Goal: Task Accomplishment & Management: Complete application form

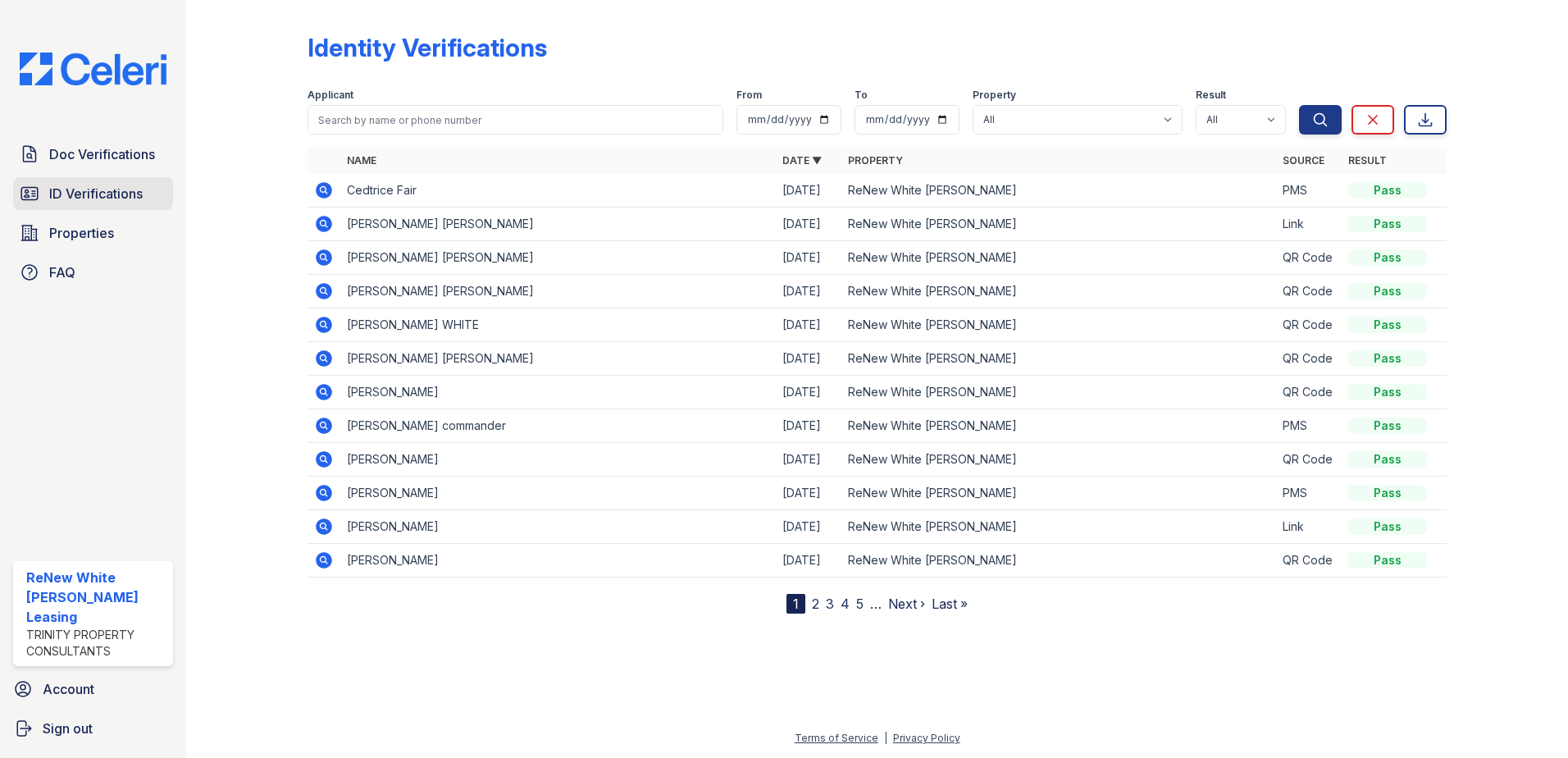
click at [135, 186] on span "ID Verifications" at bounding box center [96, 194] width 93 height 20
click at [98, 148] on span "Doc Verifications" at bounding box center [102, 154] width 105 height 20
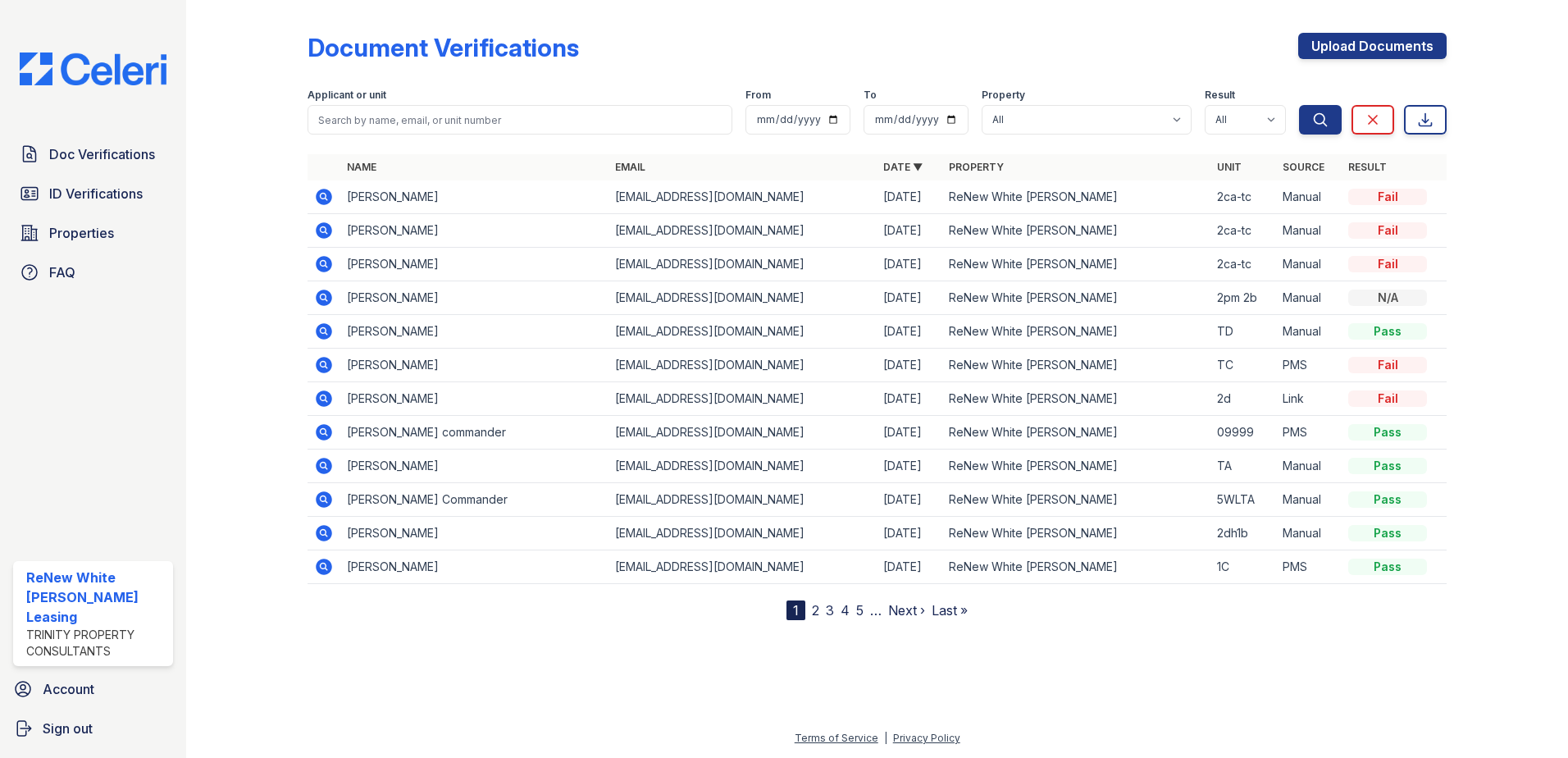
click at [327, 299] on icon at bounding box center [324, 297] width 20 height 20
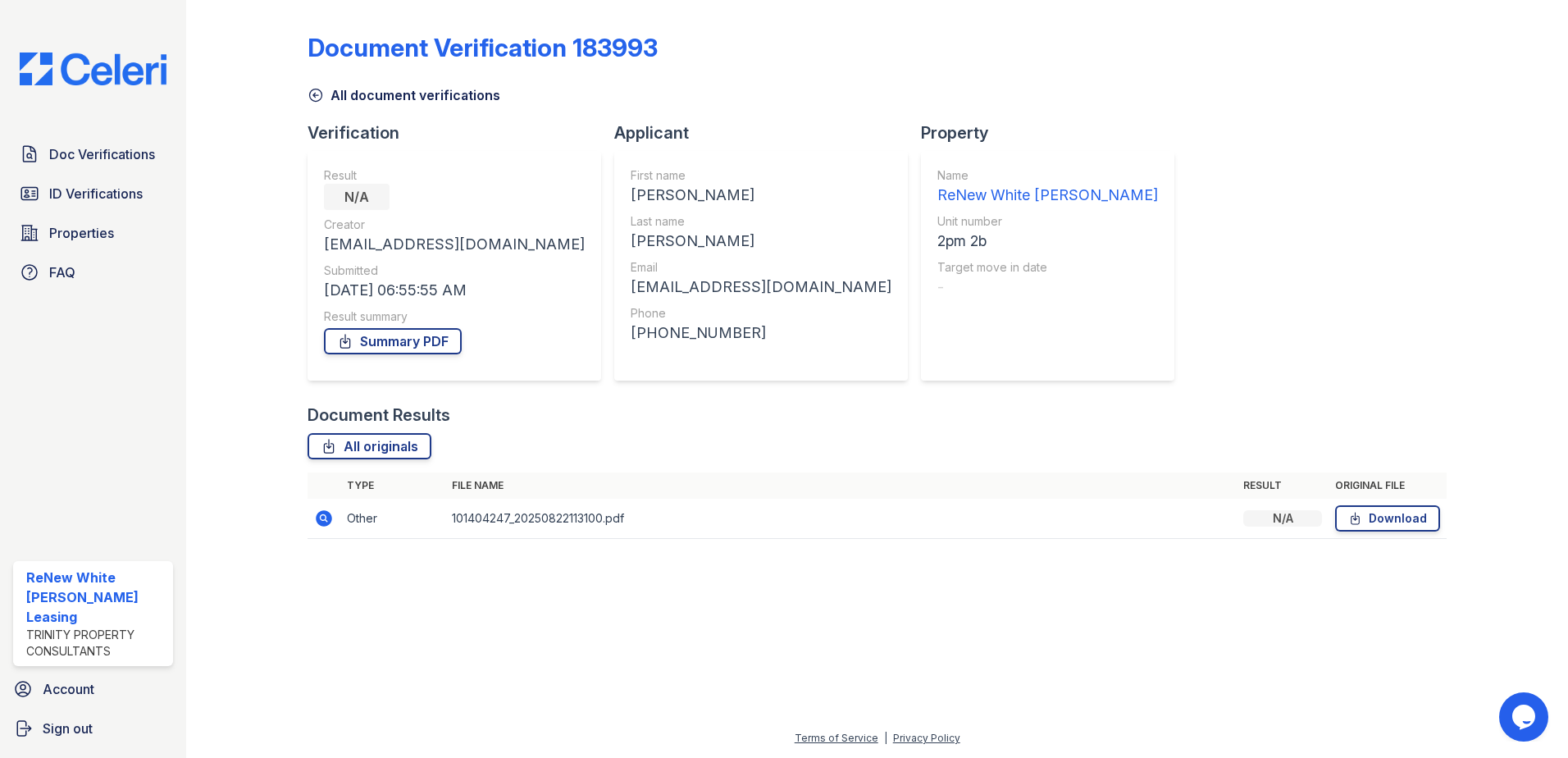
click at [323, 516] on icon at bounding box center [322, 517] width 4 height 4
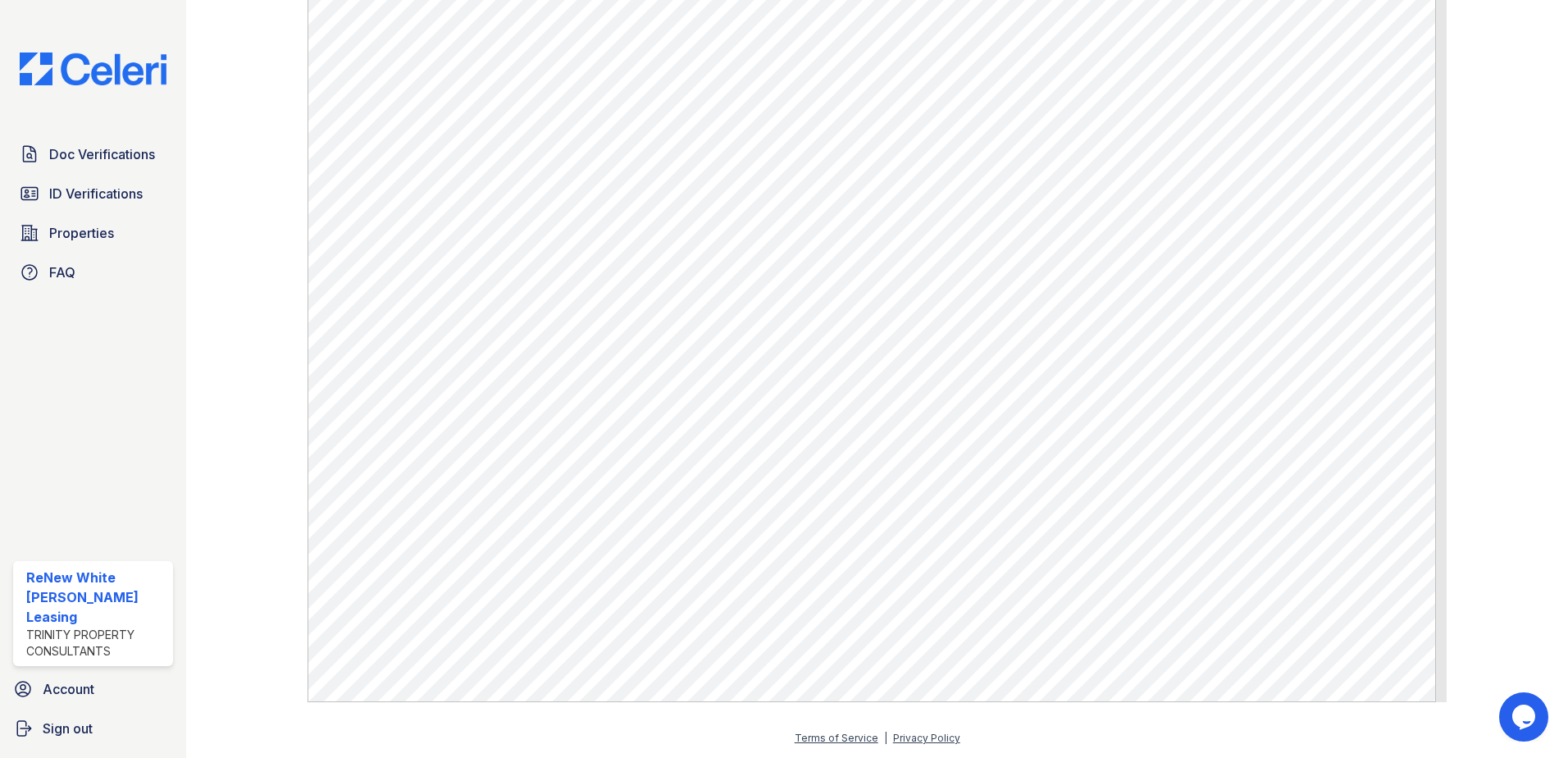
scroll to position [512, 0]
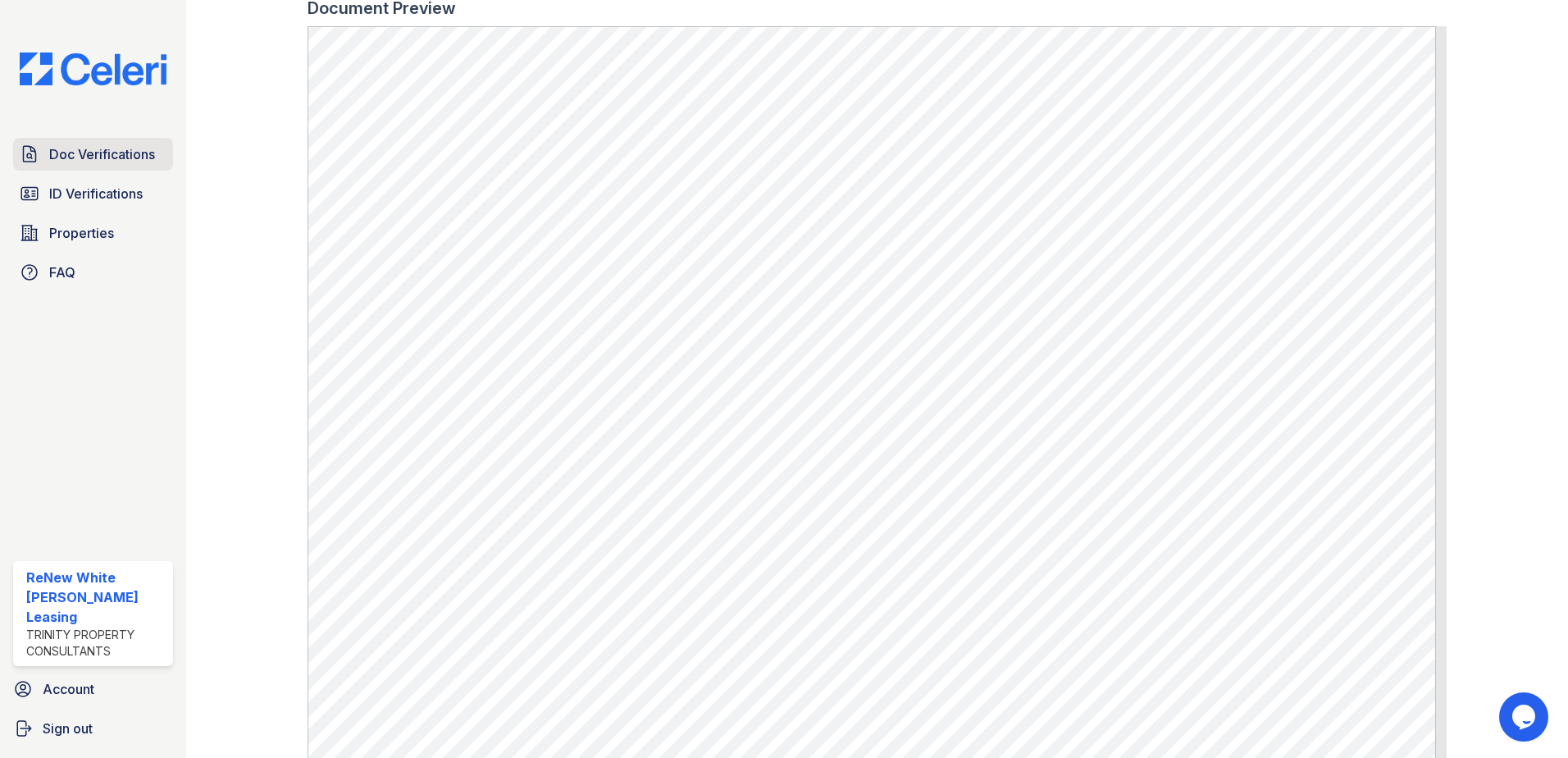
click at [129, 155] on span "Doc Verifications" at bounding box center [102, 154] width 105 height 20
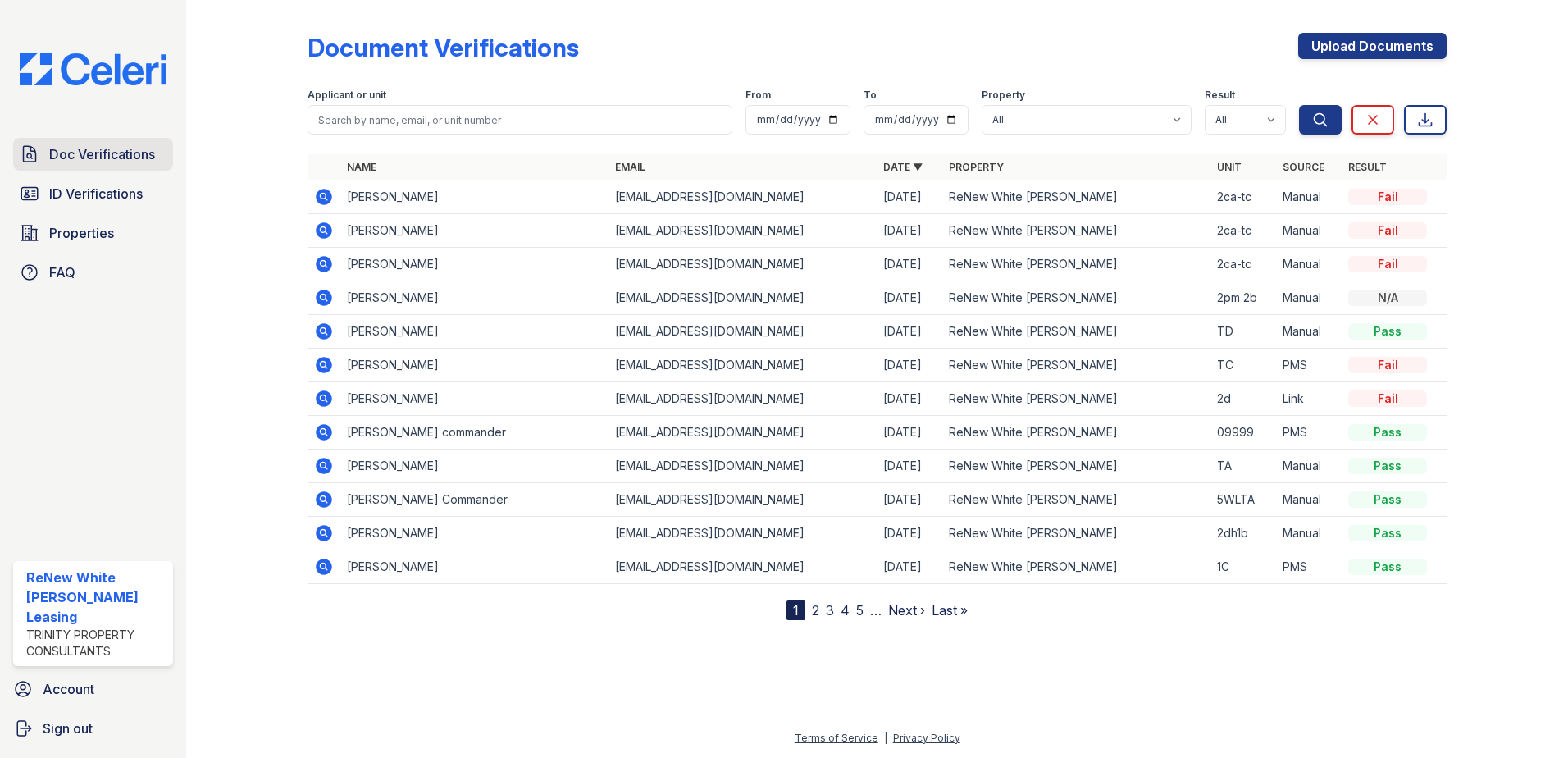
click at [43, 160] on link "Doc Verifications" at bounding box center [92, 154] width 160 height 33
click at [119, 191] on span "ID Verifications" at bounding box center [96, 194] width 93 height 20
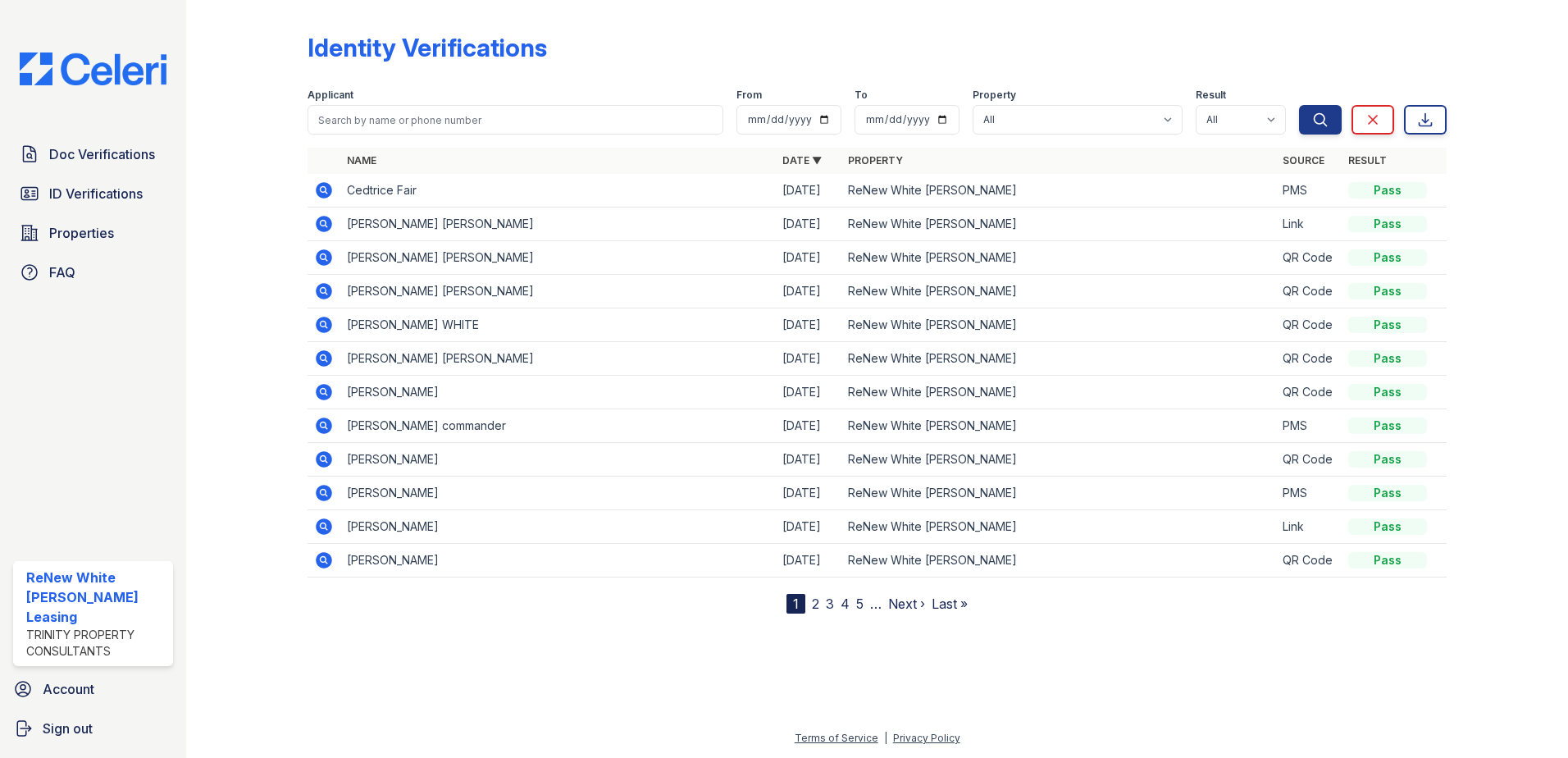
click at [814, 607] on link "2" at bounding box center [816, 603] width 8 height 16
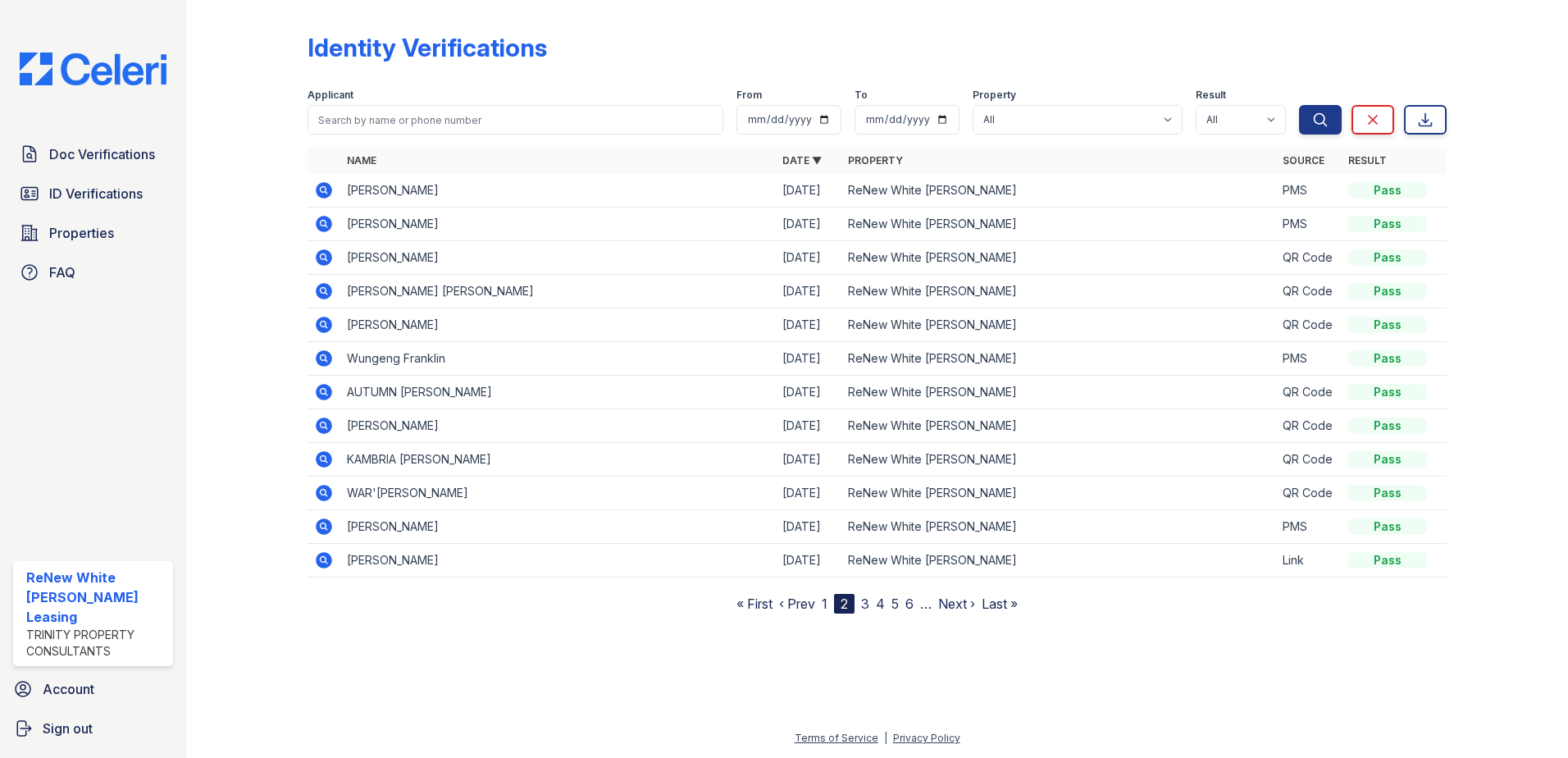
click at [822, 598] on link "1" at bounding box center [824, 603] width 6 height 16
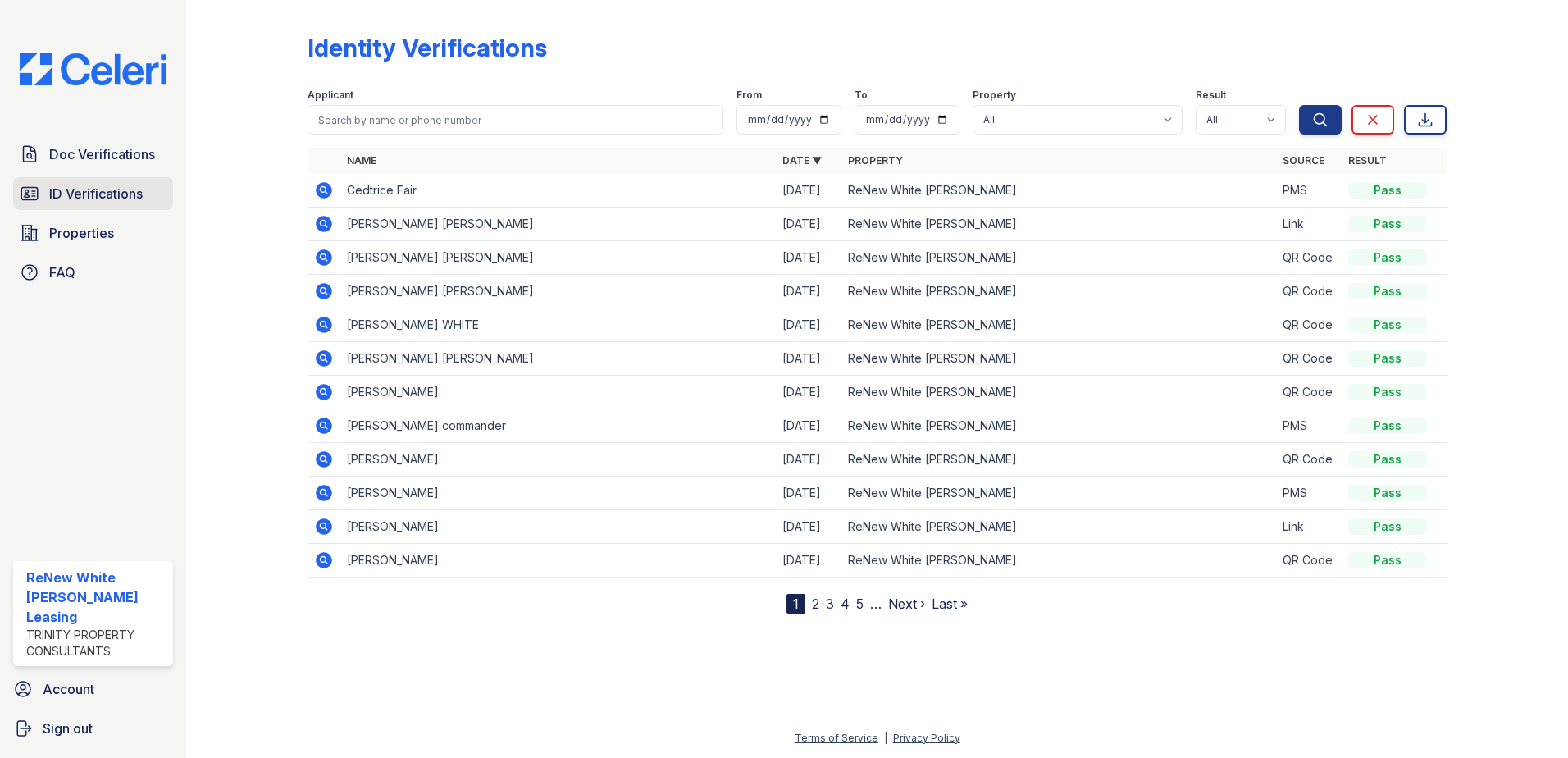
click at [96, 180] on link "ID Verifications" at bounding box center [92, 194] width 160 height 33
click at [92, 165] on link "Doc Verifications" at bounding box center [92, 154] width 160 height 33
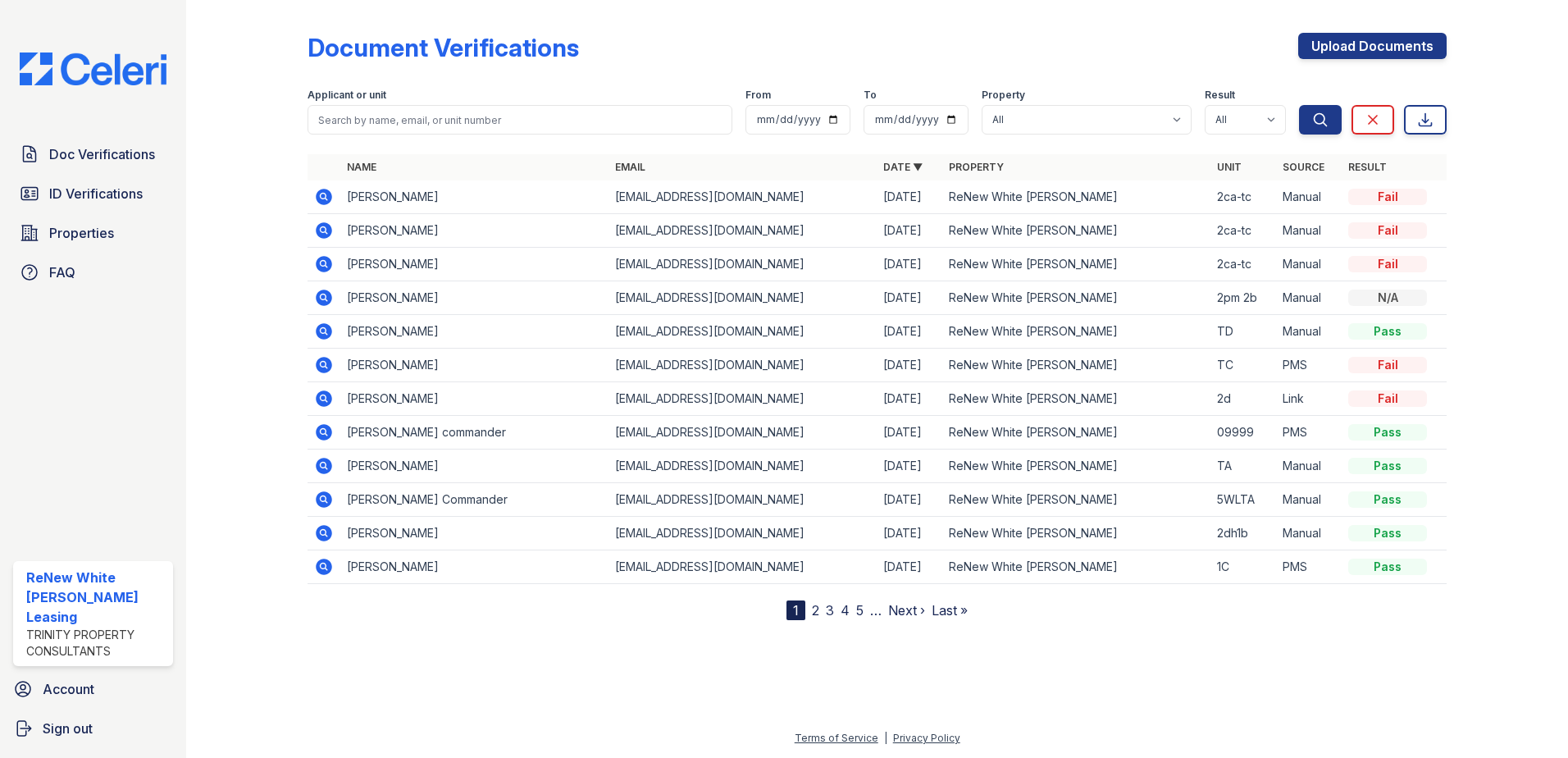
click at [706, 666] on div at bounding box center [877, 687] width 1330 height 82
click at [65, 150] on span "Doc Verifications" at bounding box center [102, 154] width 105 height 20
click at [149, 189] on link "ID Verifications" at bounding box center [92, 194] width 160 height 33
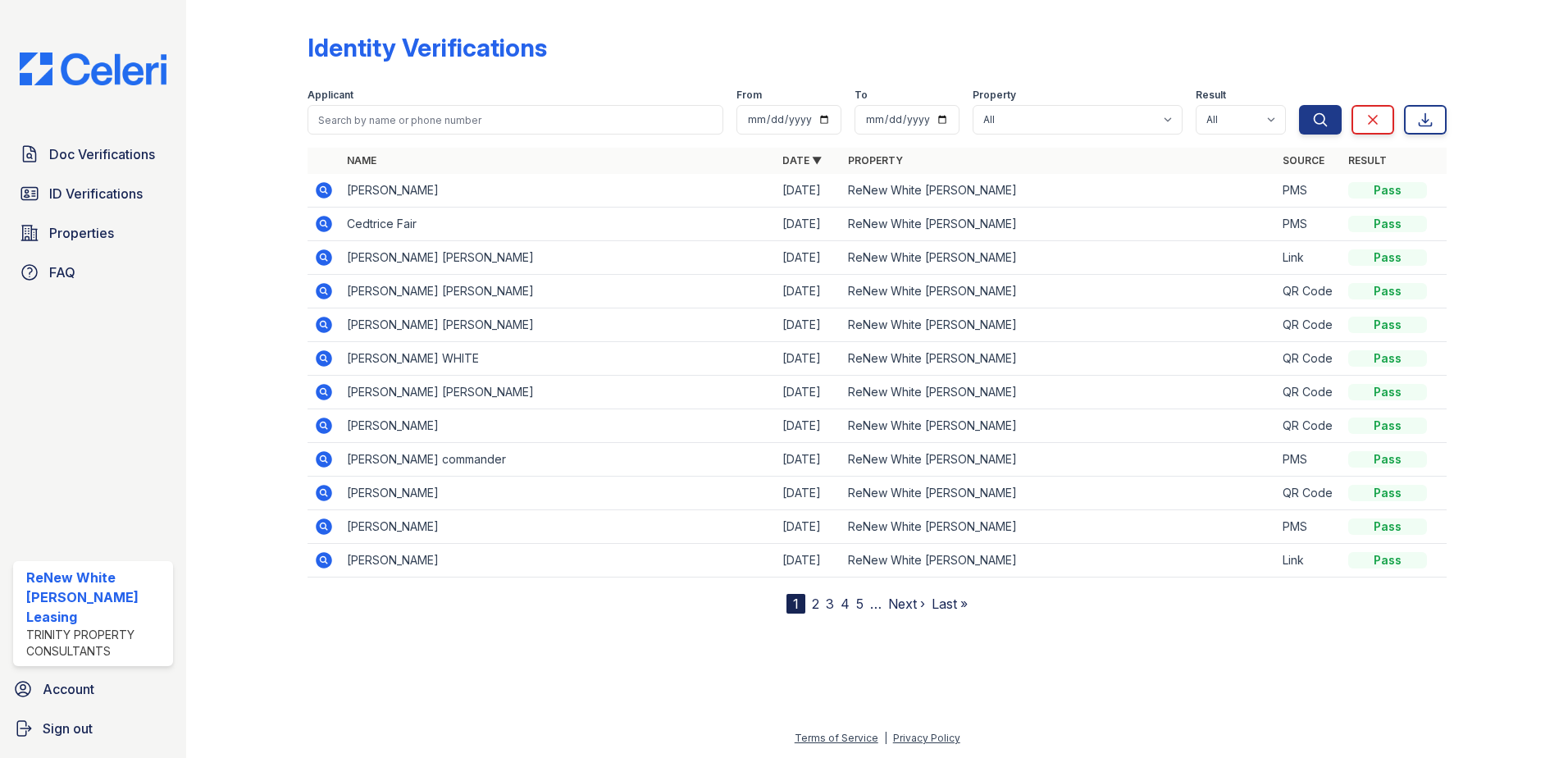
click at [327, 188] on icon at bounding box center [323, 190] width 16 height 16
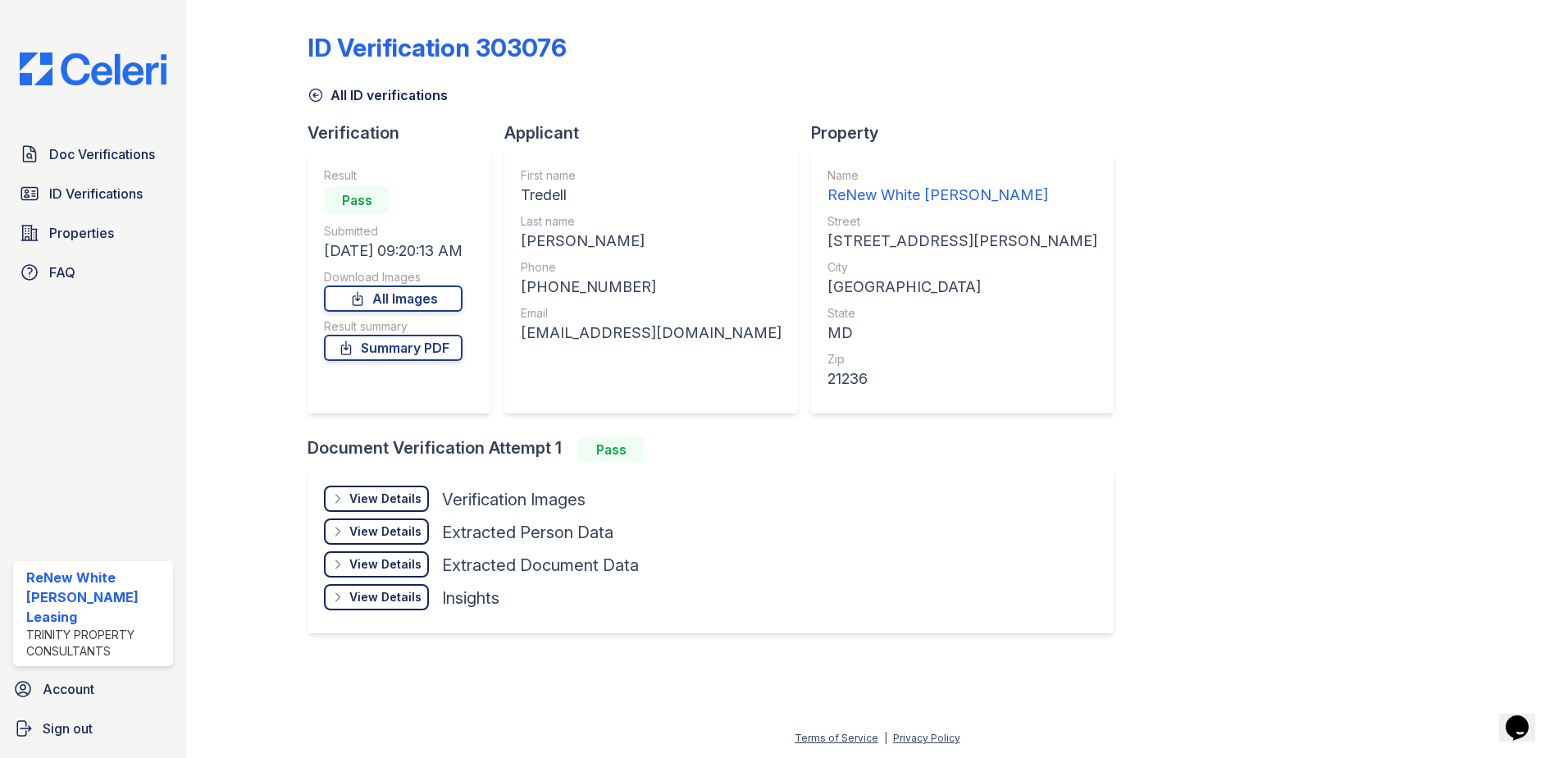
click at [378, 509] on div "View Details Details" at bounding box center [377, 499] width 105 height 26
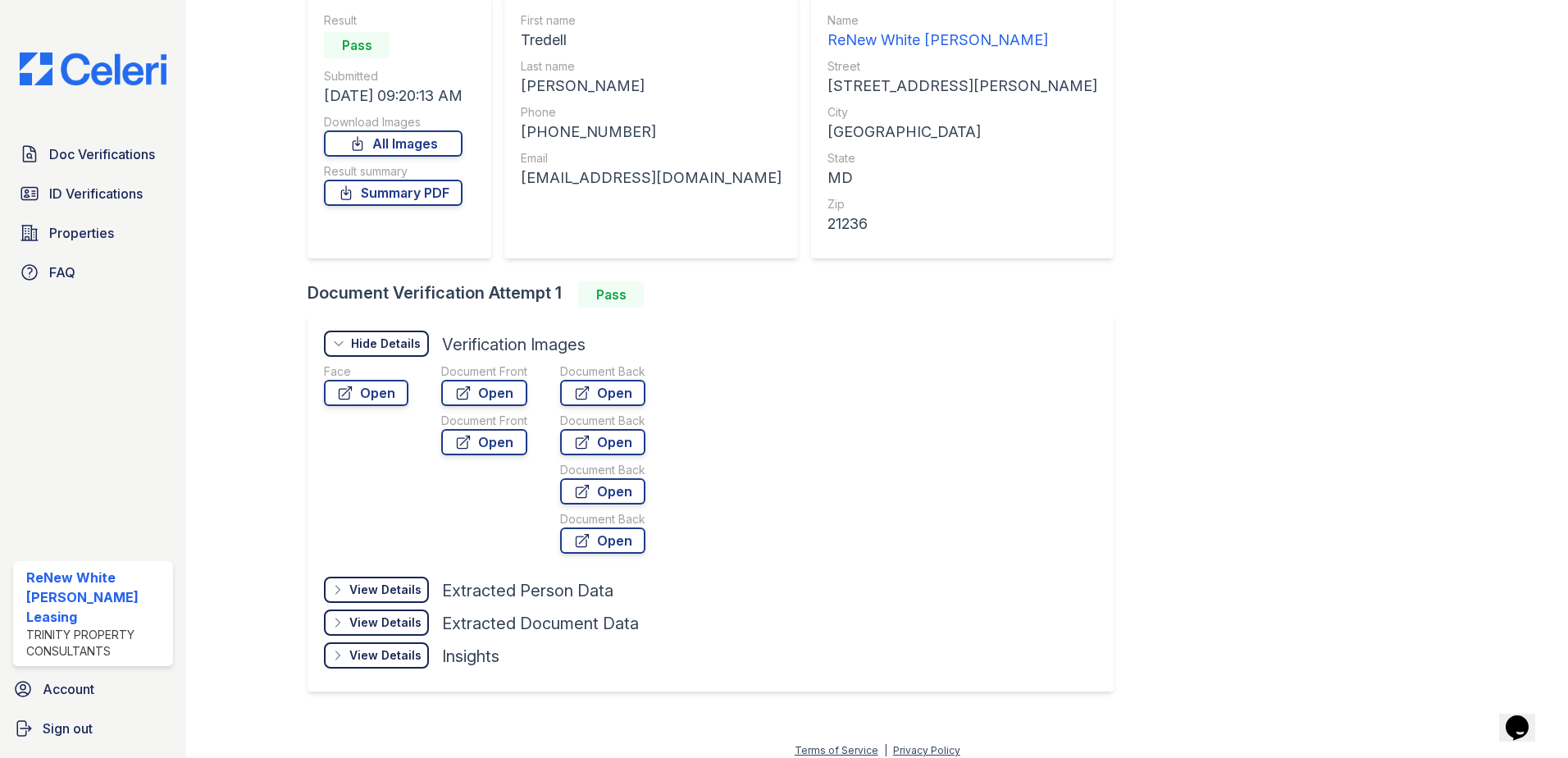
scroll to position [164, 0]
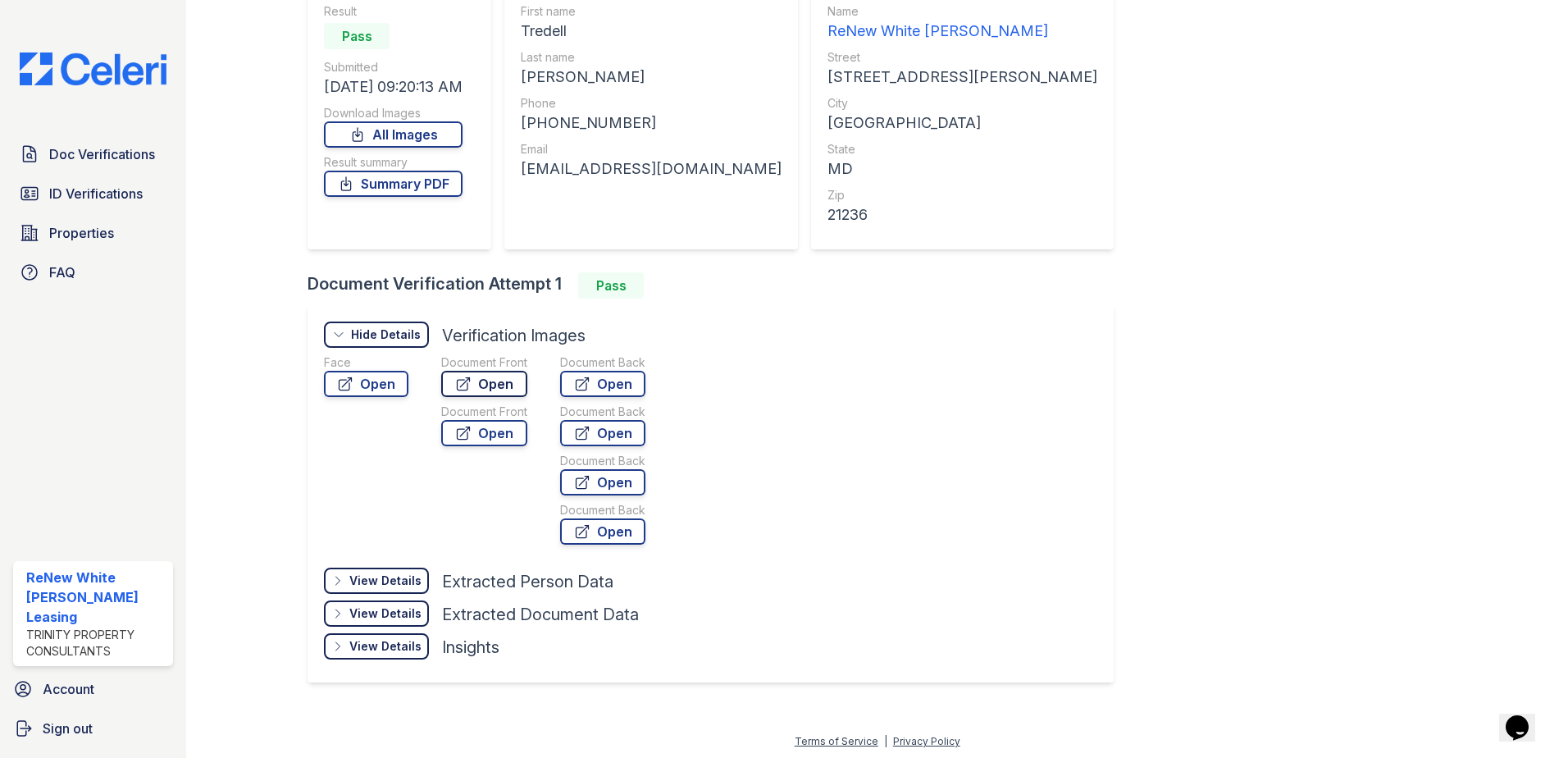
click at [477, 383] on link "Open" at bounding box center [485, 384] width 86 height 26
click at [70, 154] on span "Doc Verifications" at bounding box center [102, 154] width 105 height 20
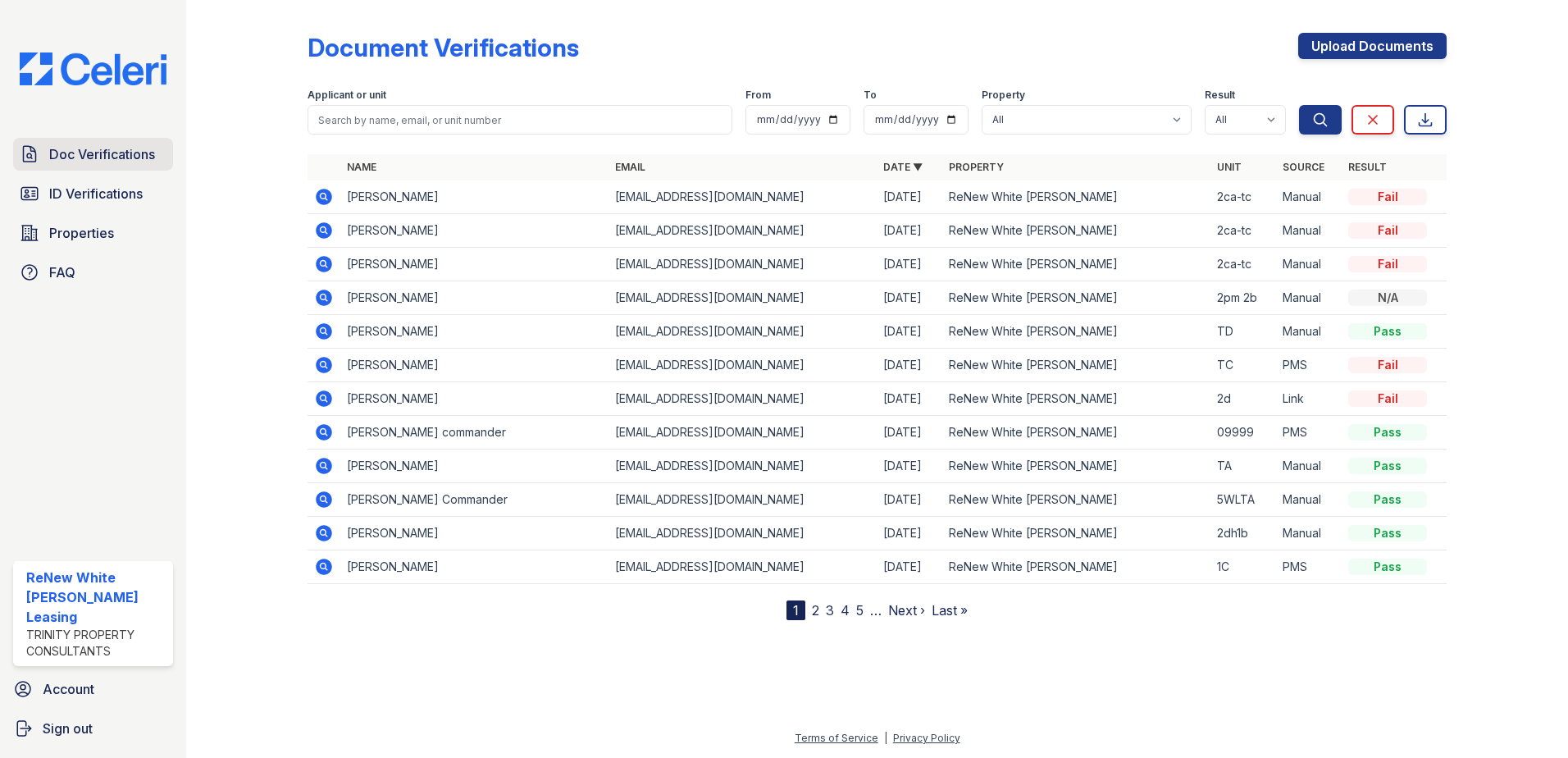
click at [65, 146] on span "Doc Verifications" at bounding box center [102, 154] width 105 height 20
click at [73, 198] on span "ID Verifications" at bounding box center [96, 194] width 93 height 20
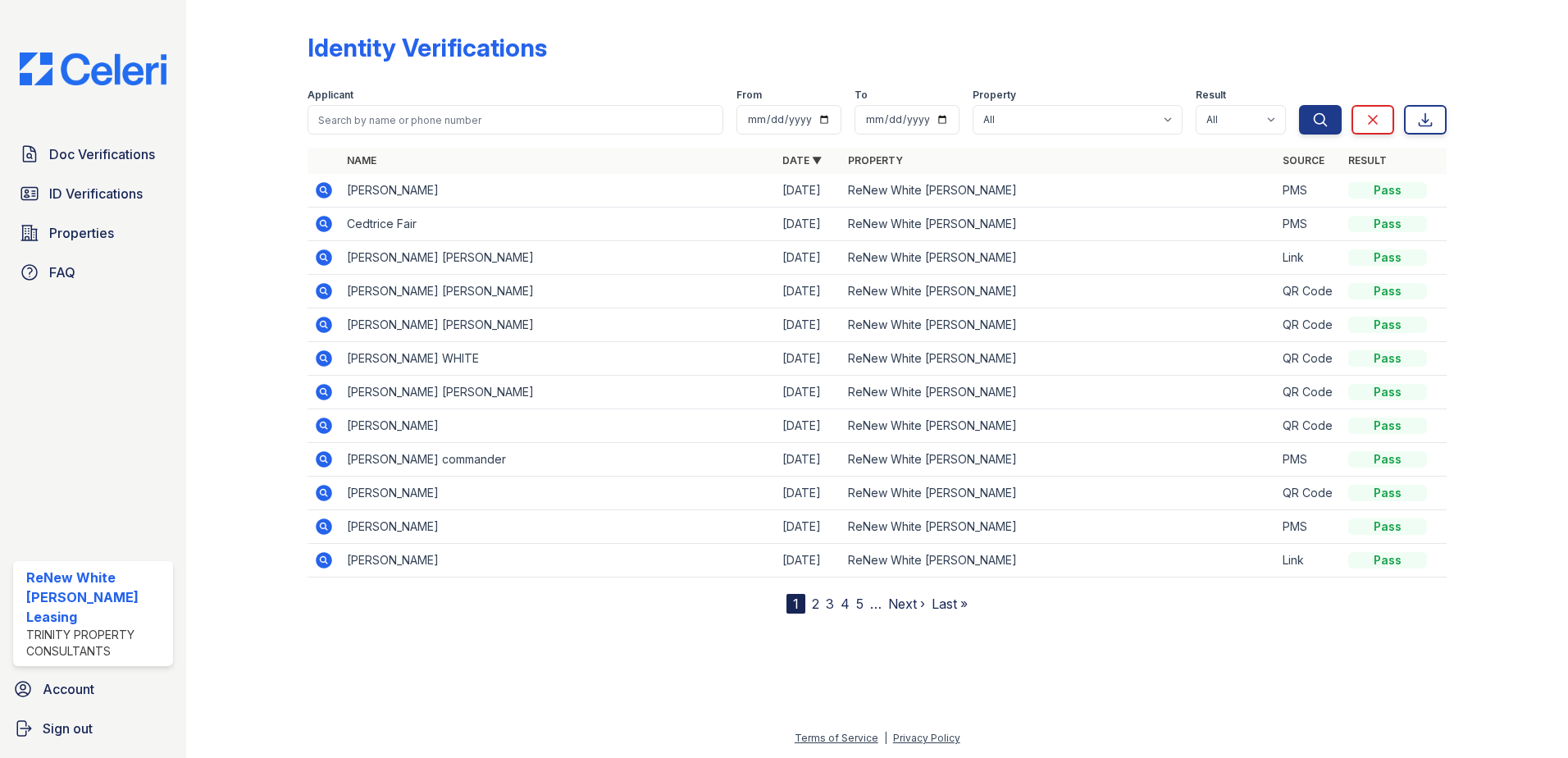
click at [816, 597] on link "2" at bounding box center [816, 603] width 8 height 16
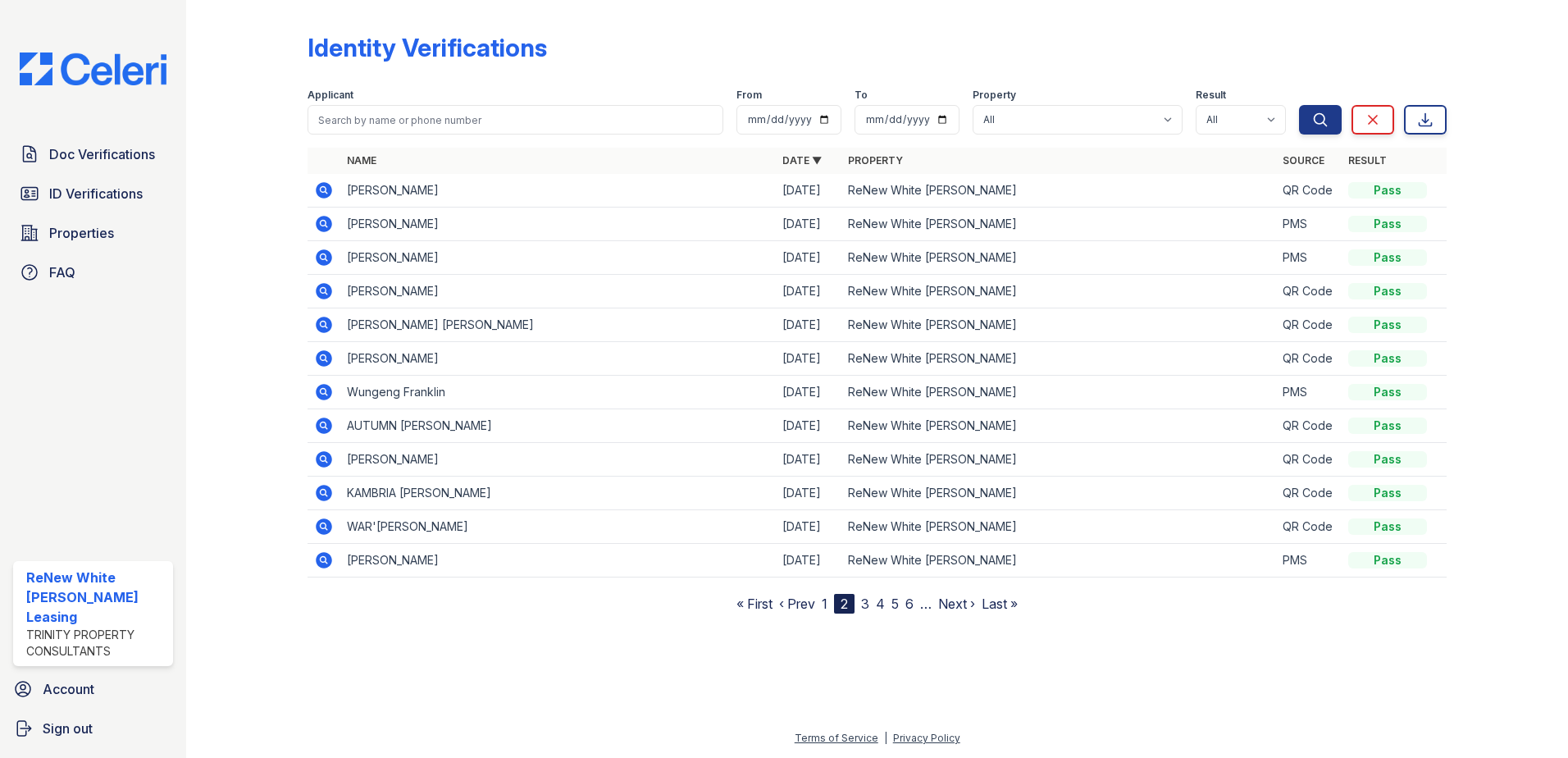
click at [828, 604] on nav "« First ‹ Prev 1 2 3 4 5 6 … Next › Last »" at bounding box center [877, 603] width 282 height 20
click at [824, 605] on link "1" at bounding box center [824, 603] width 6 height 16
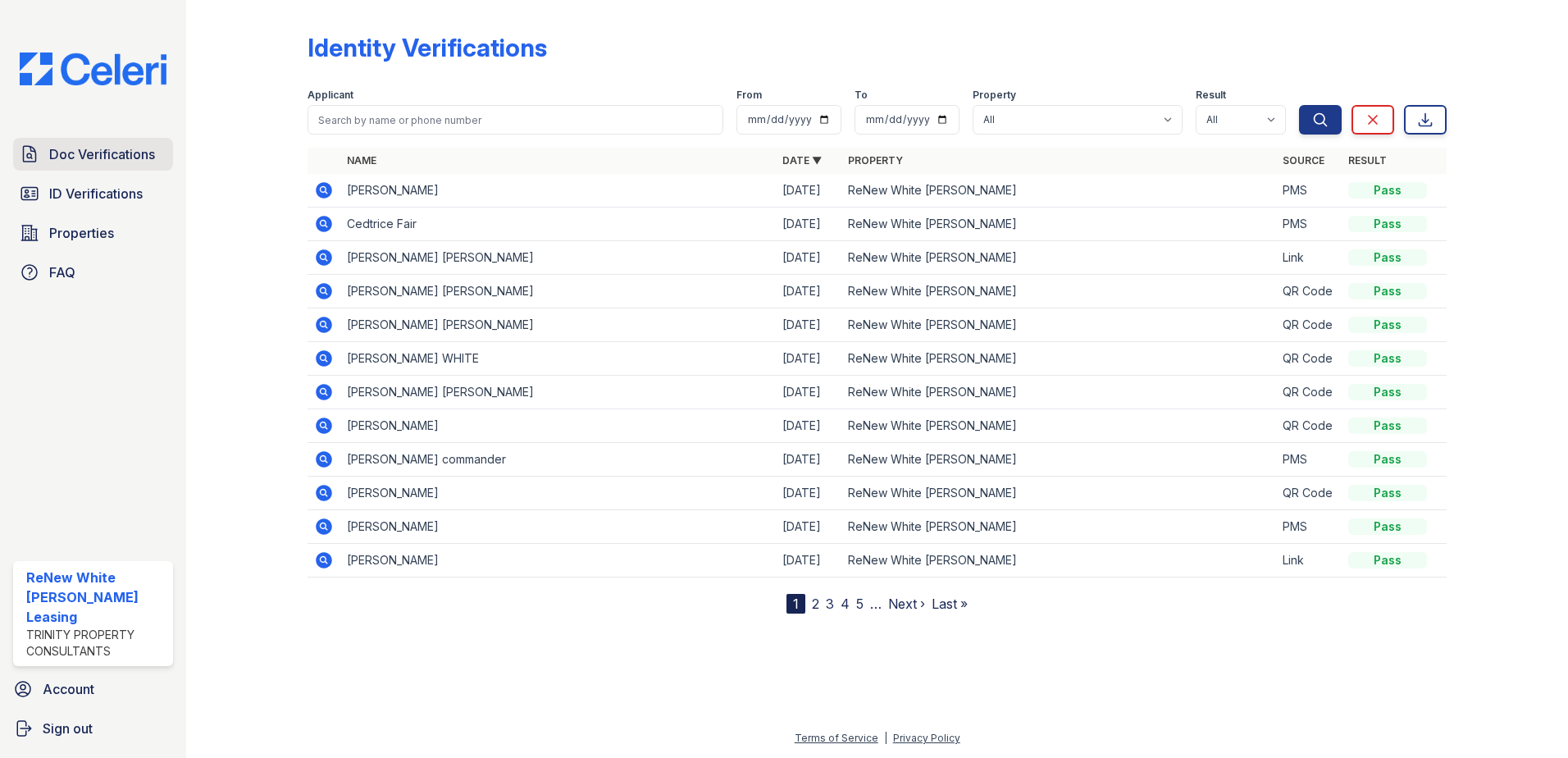
click at [80, 146] on span "Doc Verifications" at bounding box center [102, 154] width 105 height 20
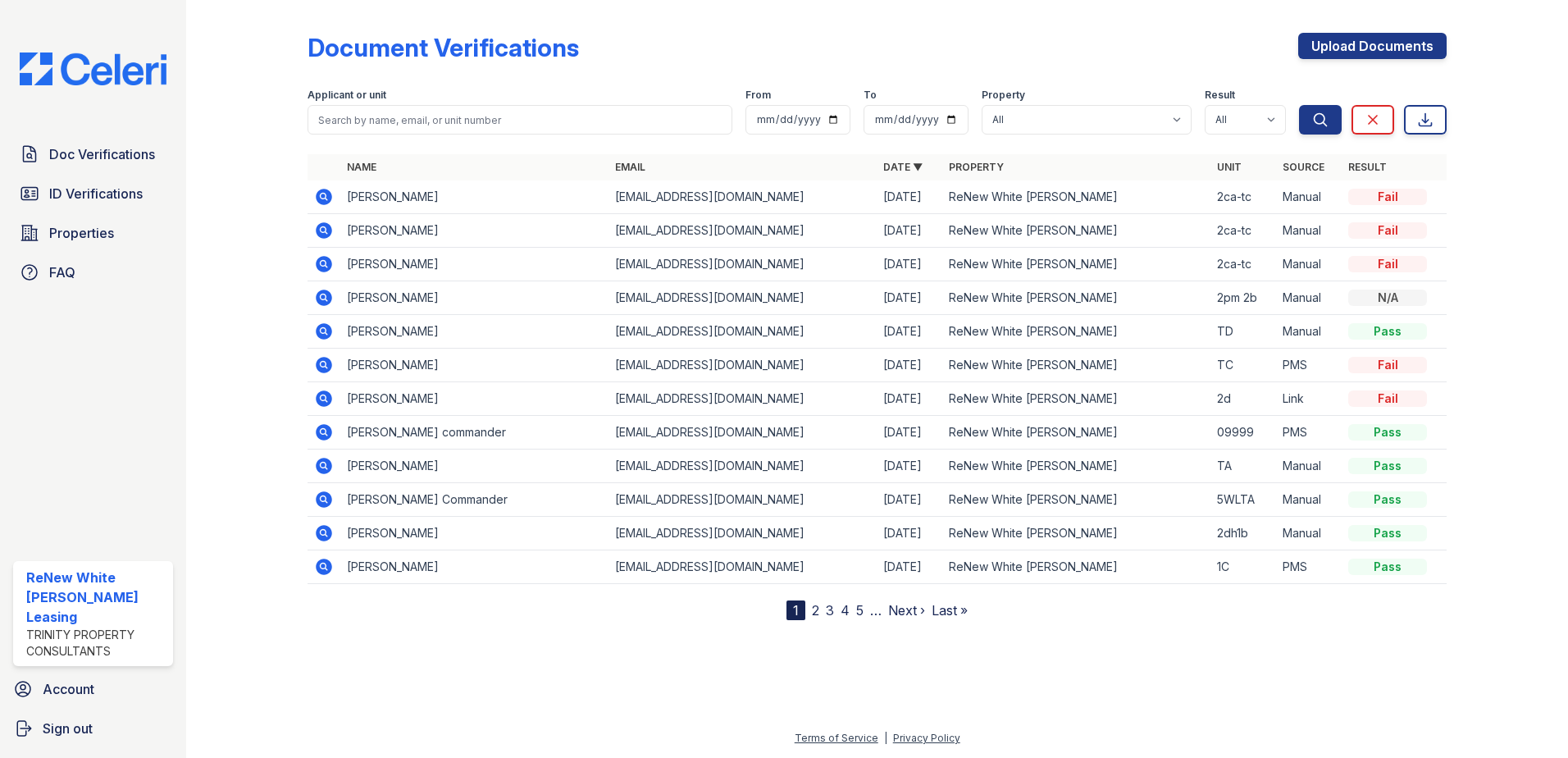
click at [1367, 32] on div "Document Verifications Upload Documents Filter Applicant or unit From To Proper…" at bounding box center [877, 314] width 1139 height 614
click at [1365, 61] on div "Upload Documents" at bounding box center [1373, 54] width 149 height 42
click at [1369, 40] on link "Upload Documents" at bounding box center [1373, 46] width 149 height 26
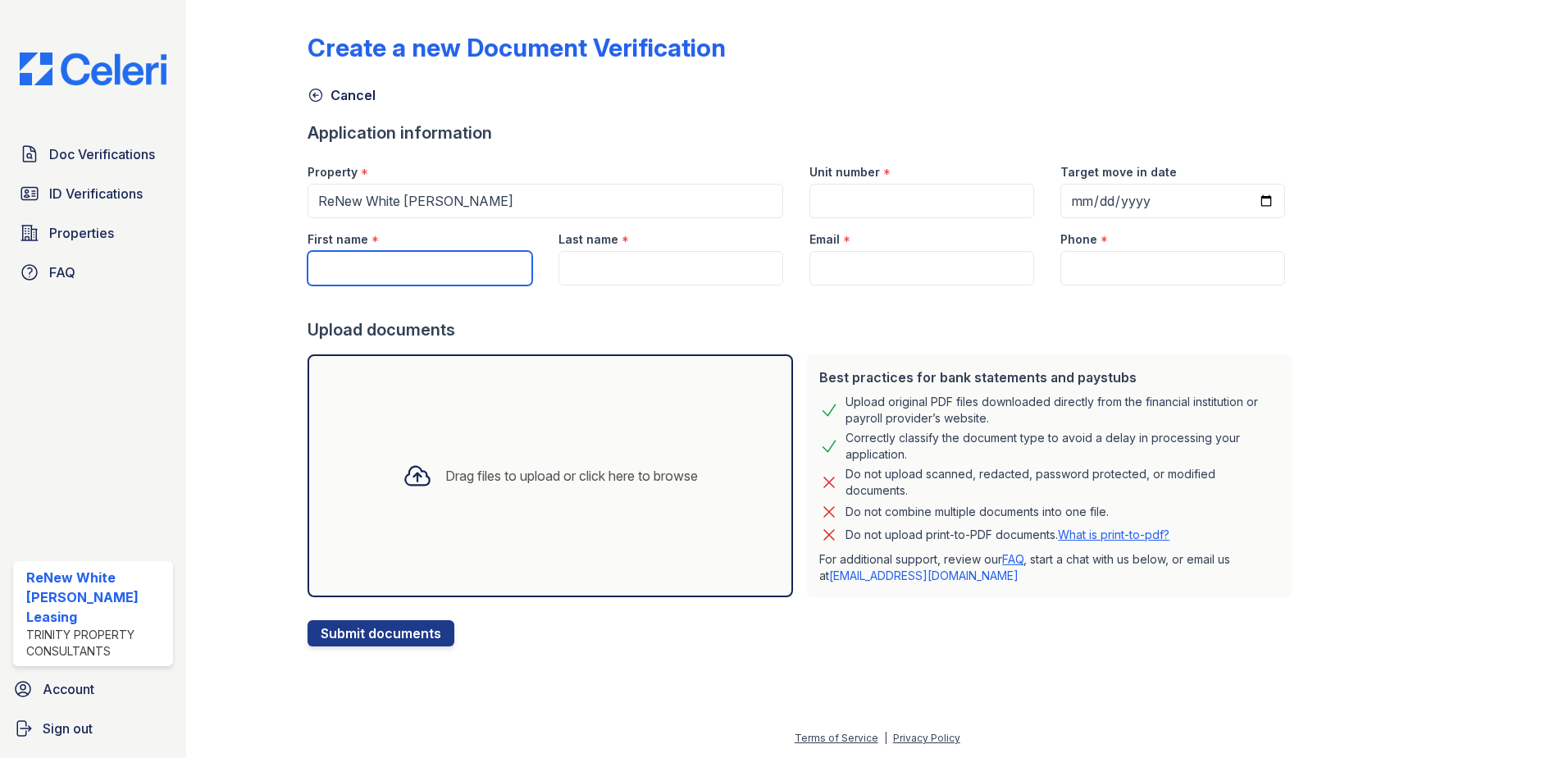
click at [401, 273] on input "First name" at bounding box center [420, 268] width 225 height 35
type input "Tredell"
click at [633, 277] on input "Last name" at bounding box center [670, 268] width 225 height 35
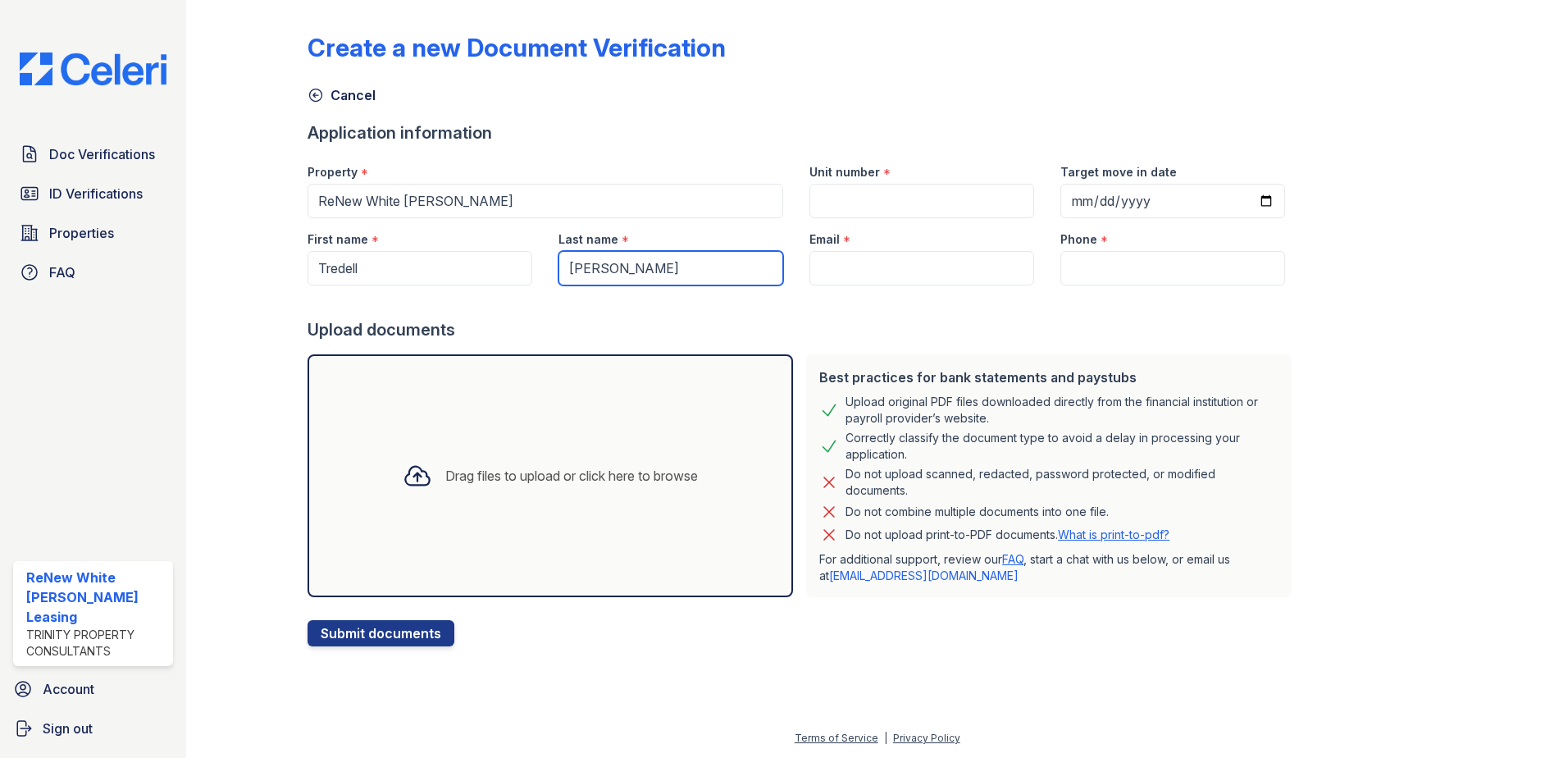
type input "[PERSON_NAME]"
click at [938, 262] on input "Email" at bounding box center [922, 268] width 225 height 35
paste input "[EMAIL_ADDRESS][DOMAIN_NAME]"
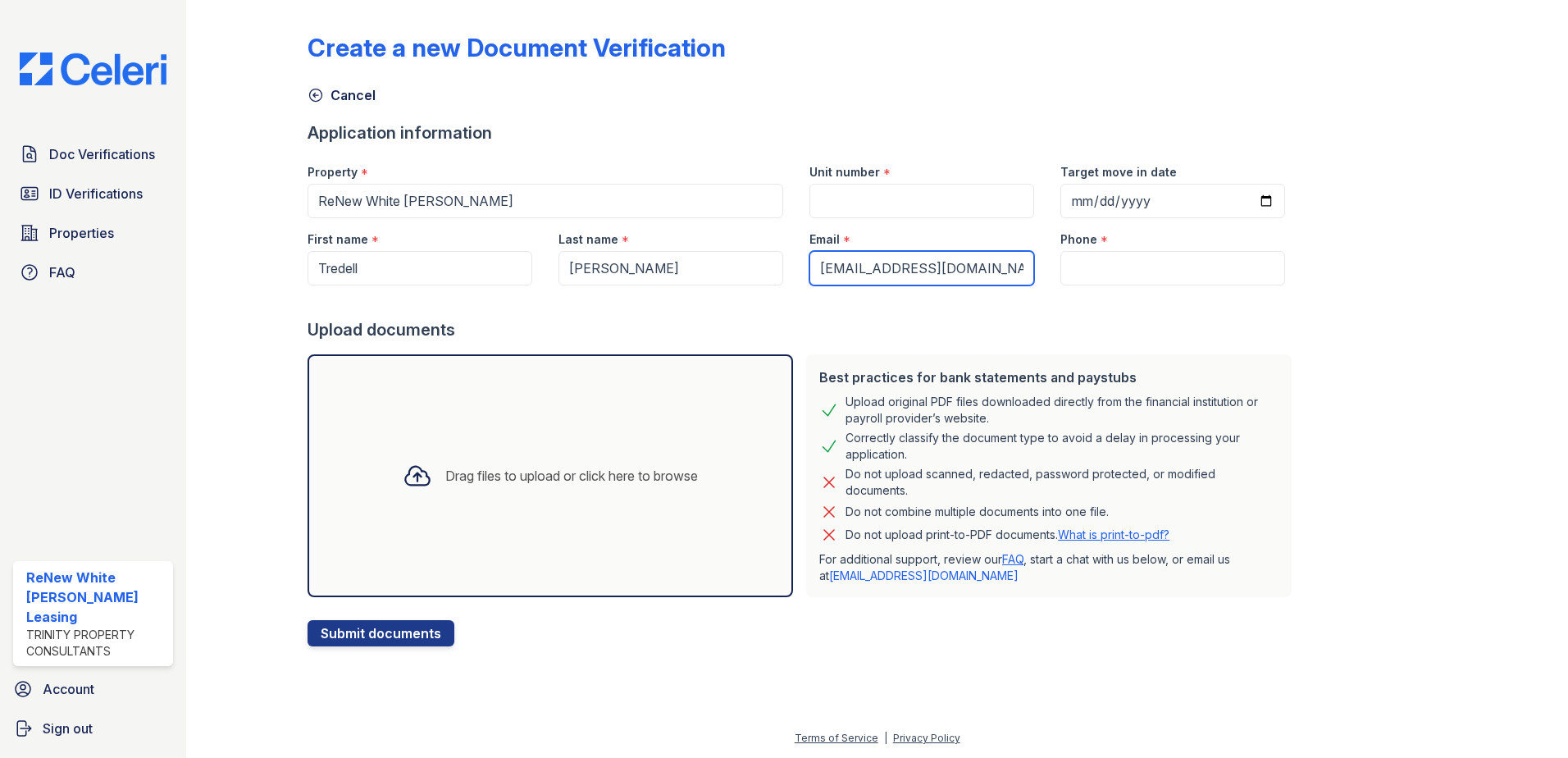
type input "[EMAIL_ADDRESS][DOMAIN_NAME]"
paste input "(770) 568-4973"
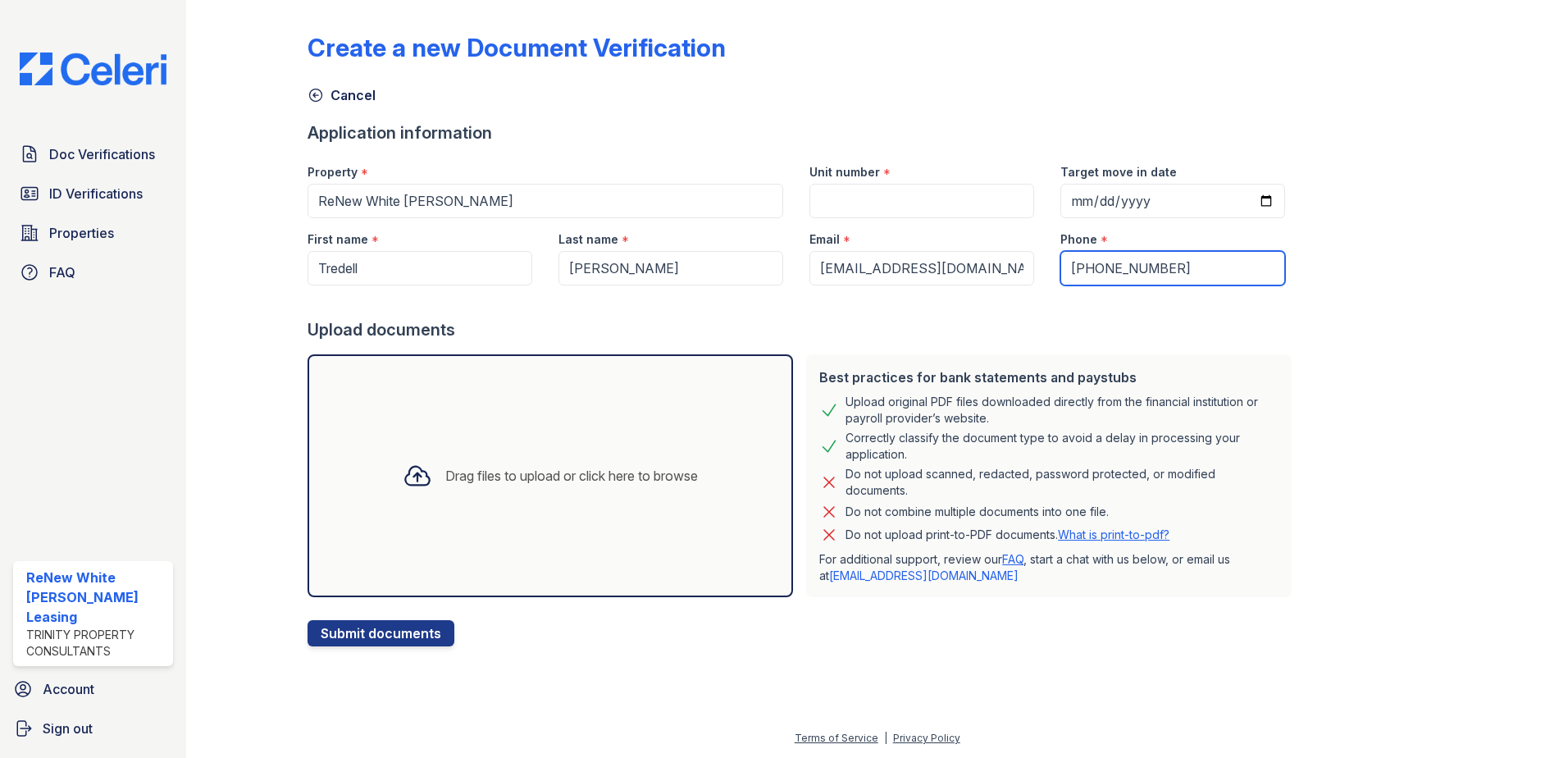
type input "(770) 568-4973"
drag, startPoint x: 947, startPoint y: 200, endPoint x: 986, endPoint y: 150, distance: 63.4
click at [947, 200] on input "Unit number" at bounding box center [922, 201] width 225 height 35
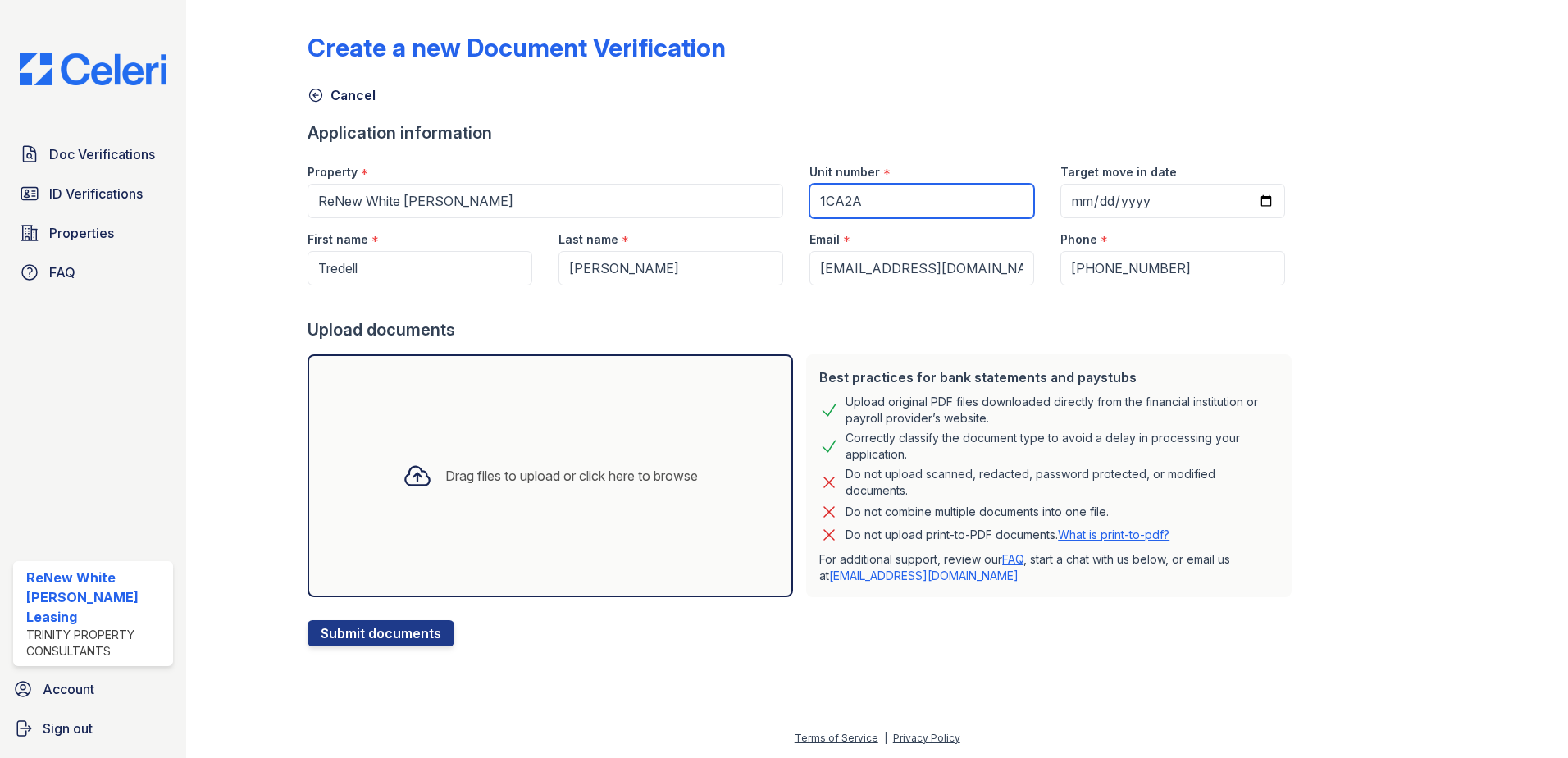
type input "1CA2A"
click at [531, 468] on div "Drag files to upload or click here to browse" at bounding box center [571, 475] width 252 height 20
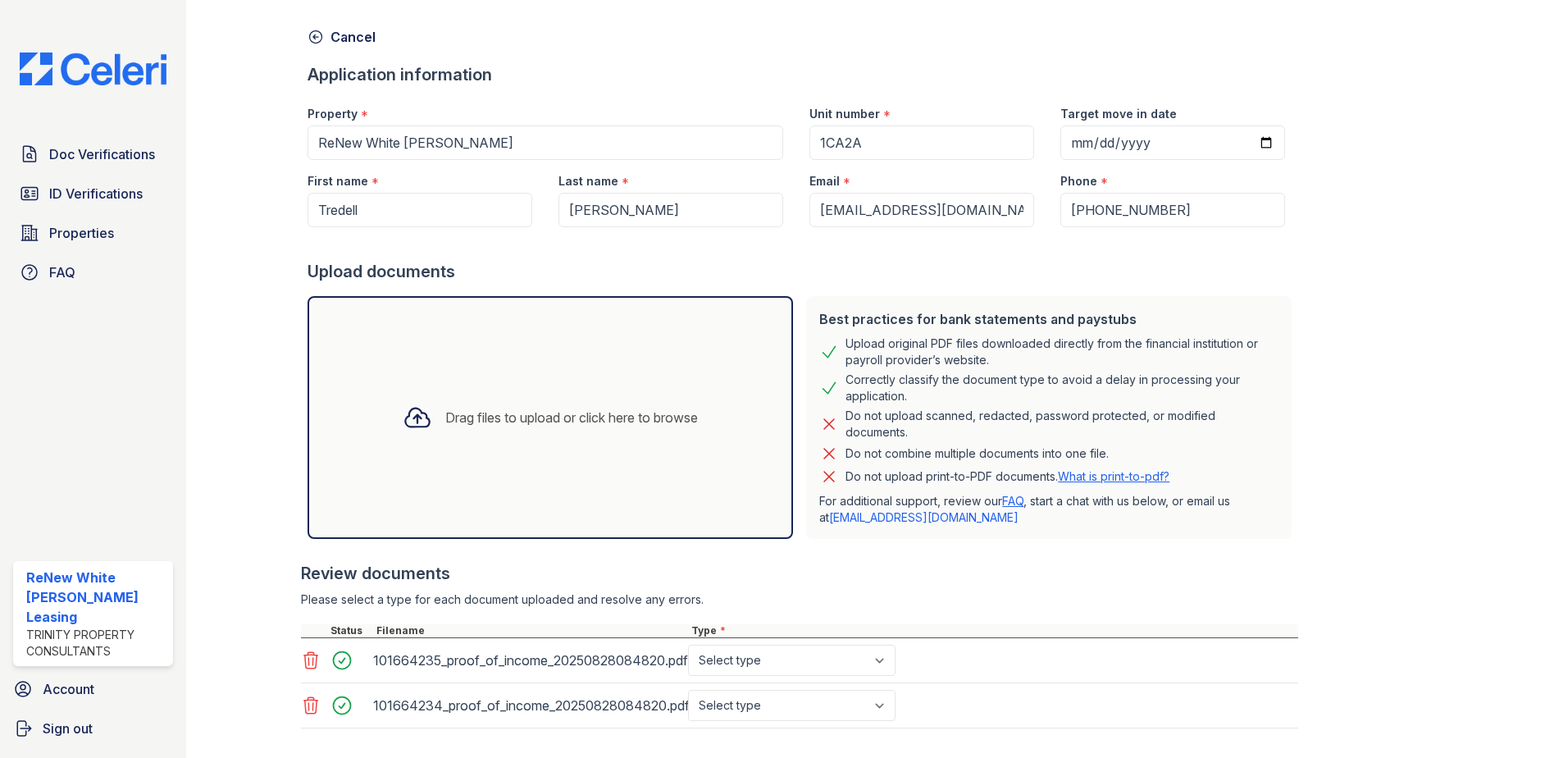
scroll to position [143, 0]
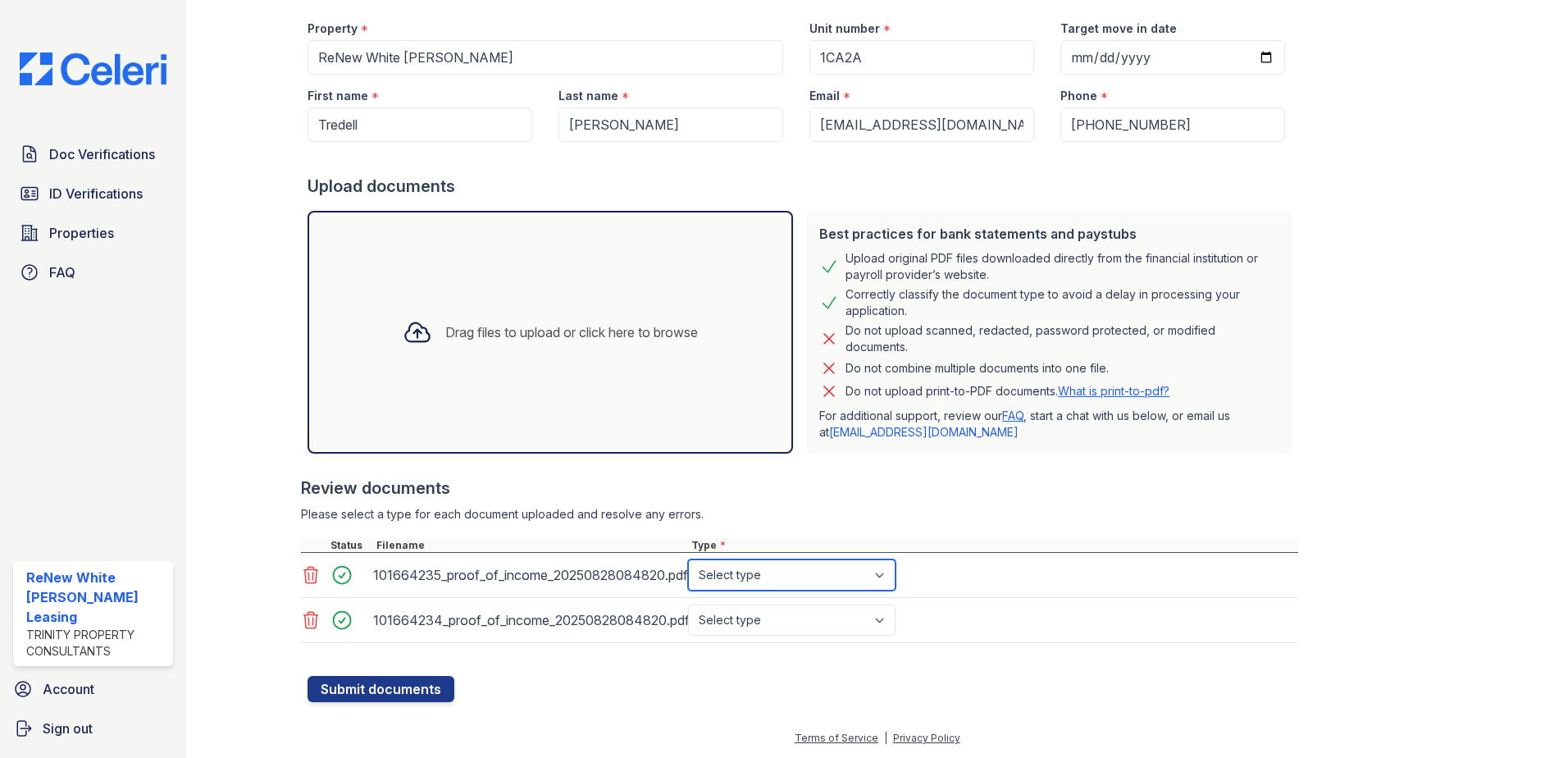
click at [727, 576] on select "Select type Paystub Bank Statement Offer Letter Tax Documents Benefit Award Let…" at bounding box center [791, 575] width 207 height 31
select select "paystub"
click at [688, 559] on select "Select type Paystub Bank Statement Offer Letter Tax Documents Benefit Award Let…" at bounding box center [791, 575] width 207 height 31
click at [740, 628] on select "Select type Paystub Bank Statement Offer Letter Tax Documents Benefit Award Let…" at bounding box center [791, 621] width 207 height 31
select select "paystub"
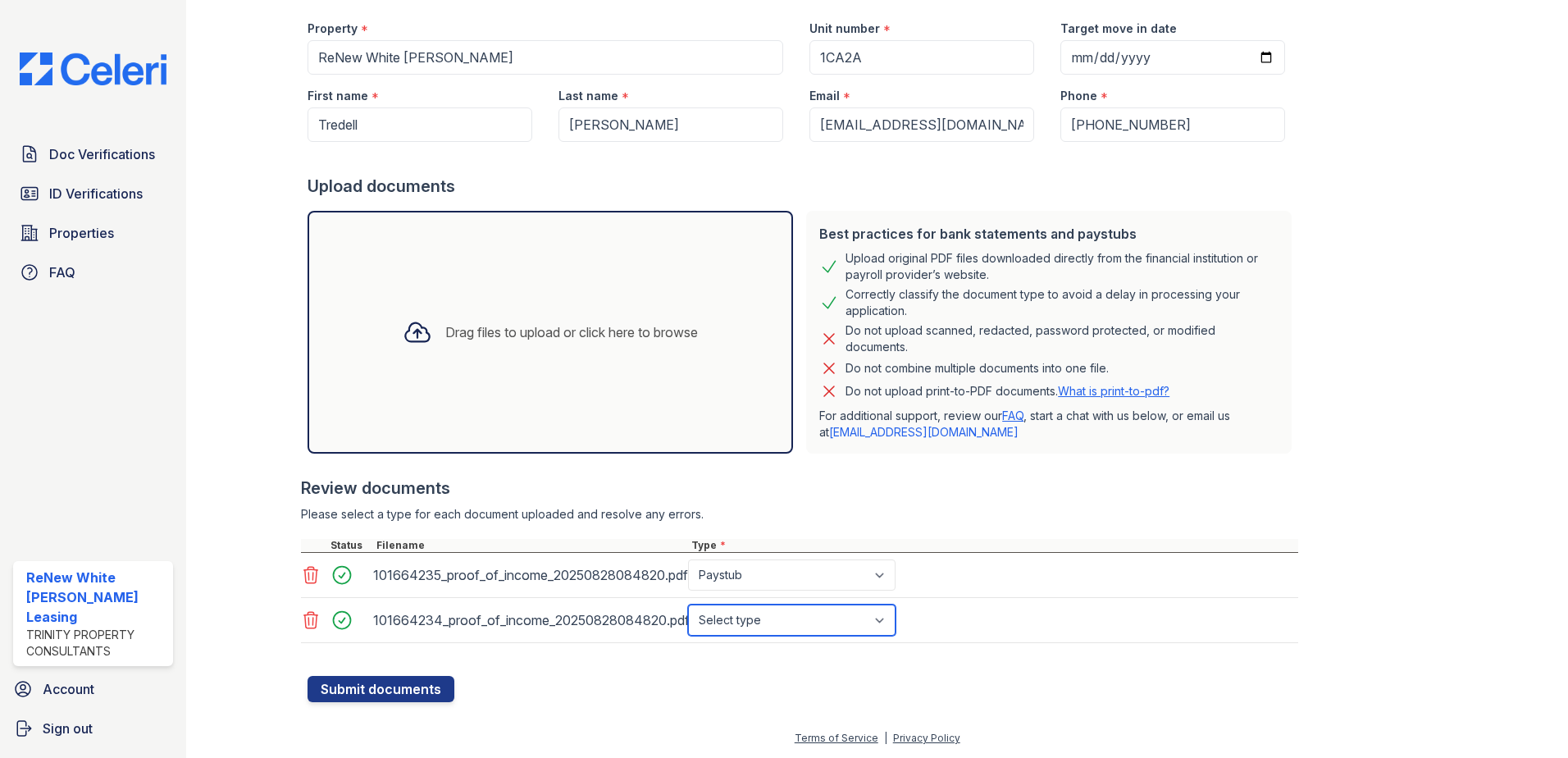
click at [688, 605] on select "Select type Paystub Bank Statement Offer Letter Tax Documents Benefit Award Let…" at bounding box center [791, 621] width 207 height 31
click at [373, 689] on button "Submit documents" at bounding box center [381, 689] width 147 height 26
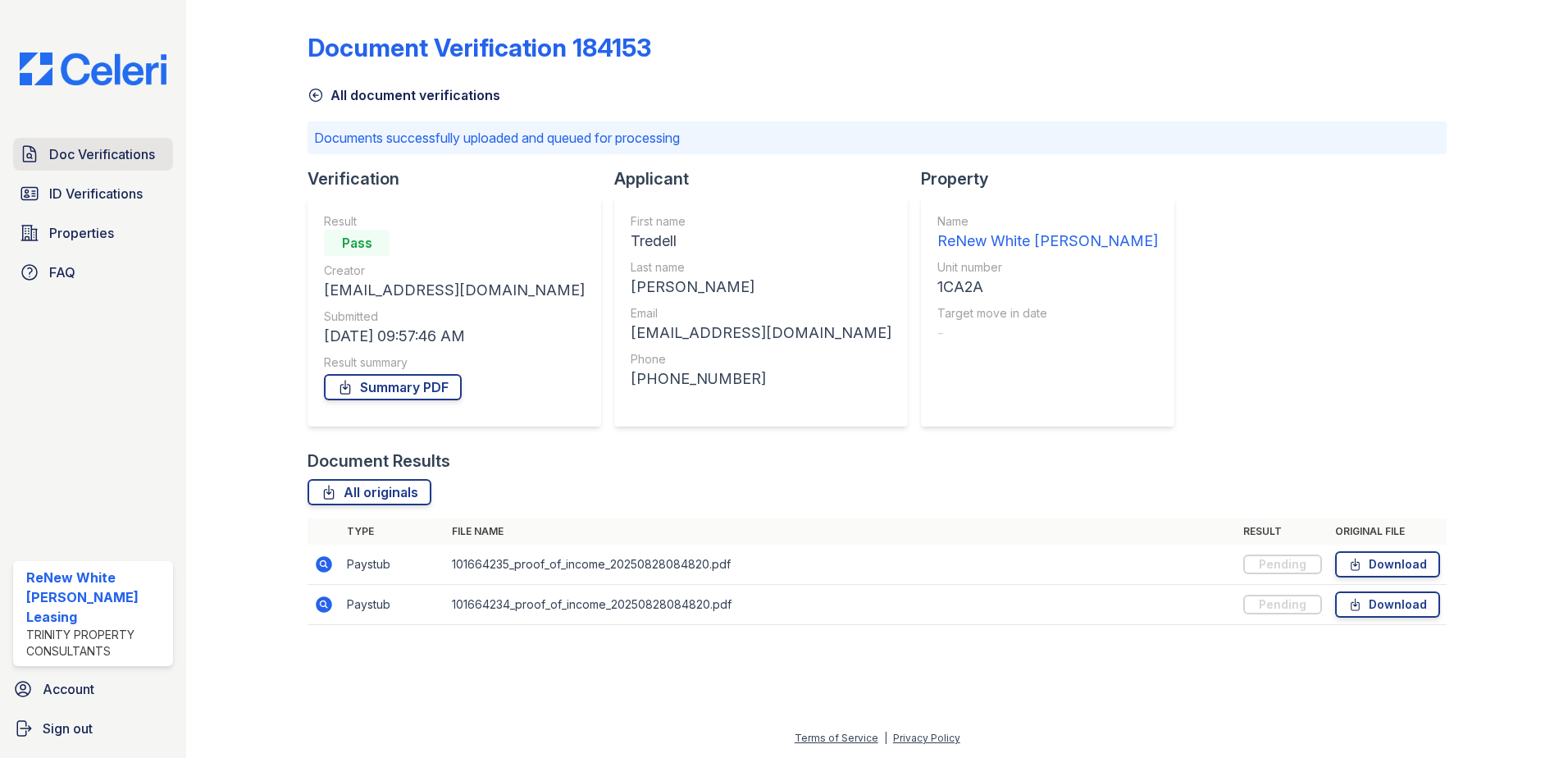
click at [121, 169] on link "Doc Verifications" at bounding box center [92, 154] width 160 height 33
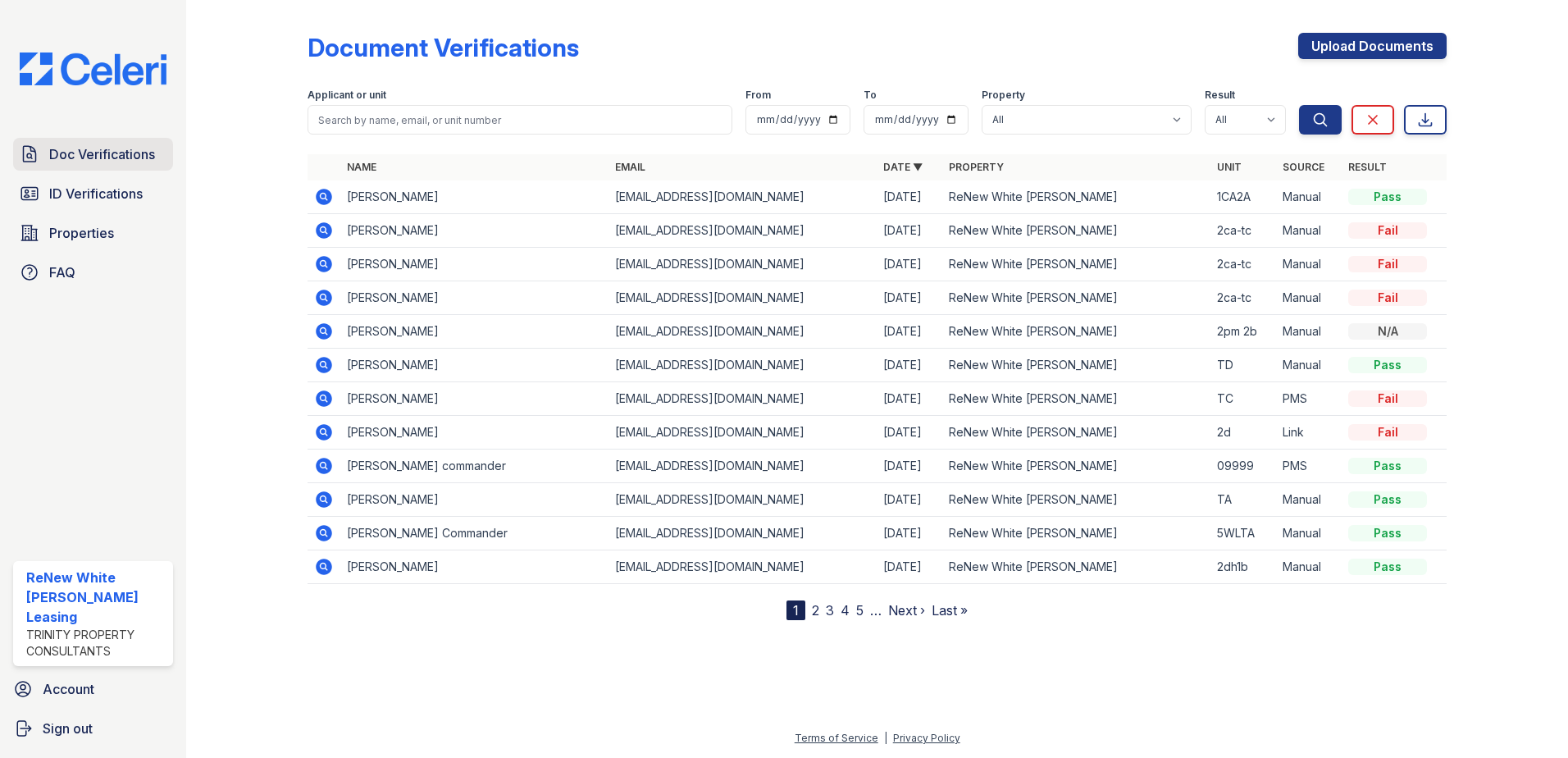
click at [131, 150] on span "Doc Verifications" at bounding box center [102, 154] width 105 height 20
click at [325, 201] on icon at bounding box center [323, 196] width 16 height 16
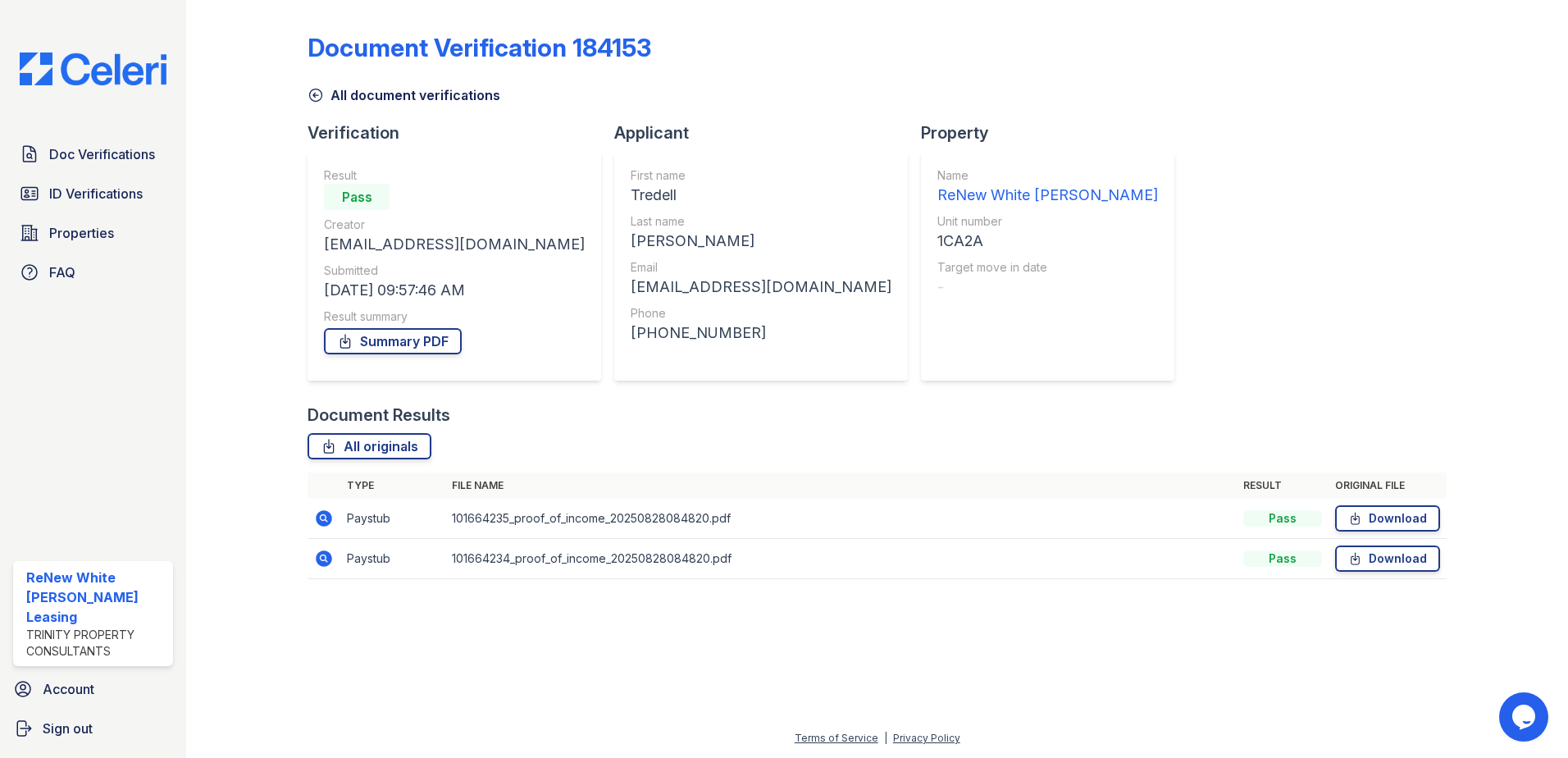
click at [322, 527] on icon at bounding box center [324, 519] width 20 height 20
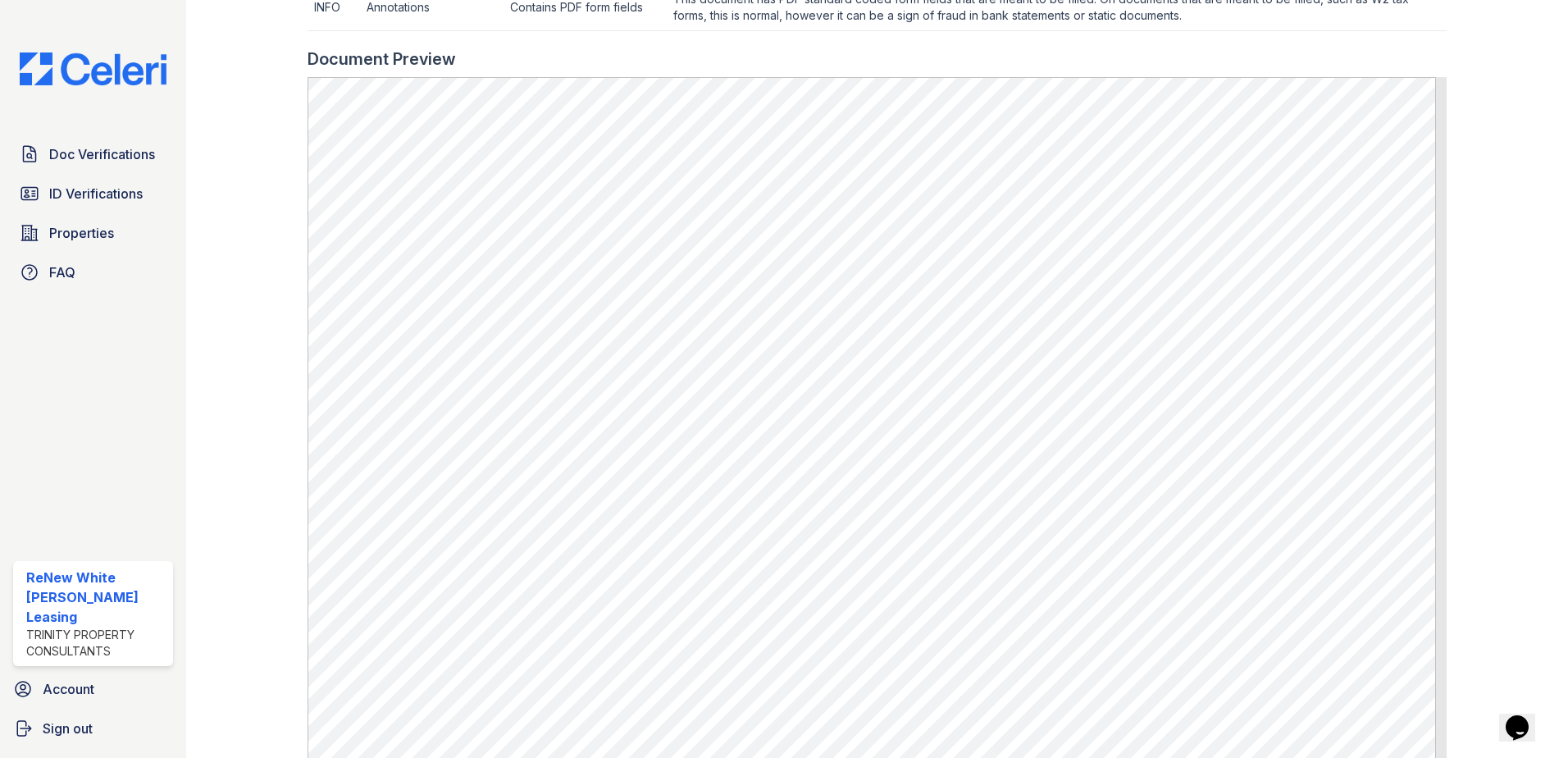
scroll to position [902, 0]
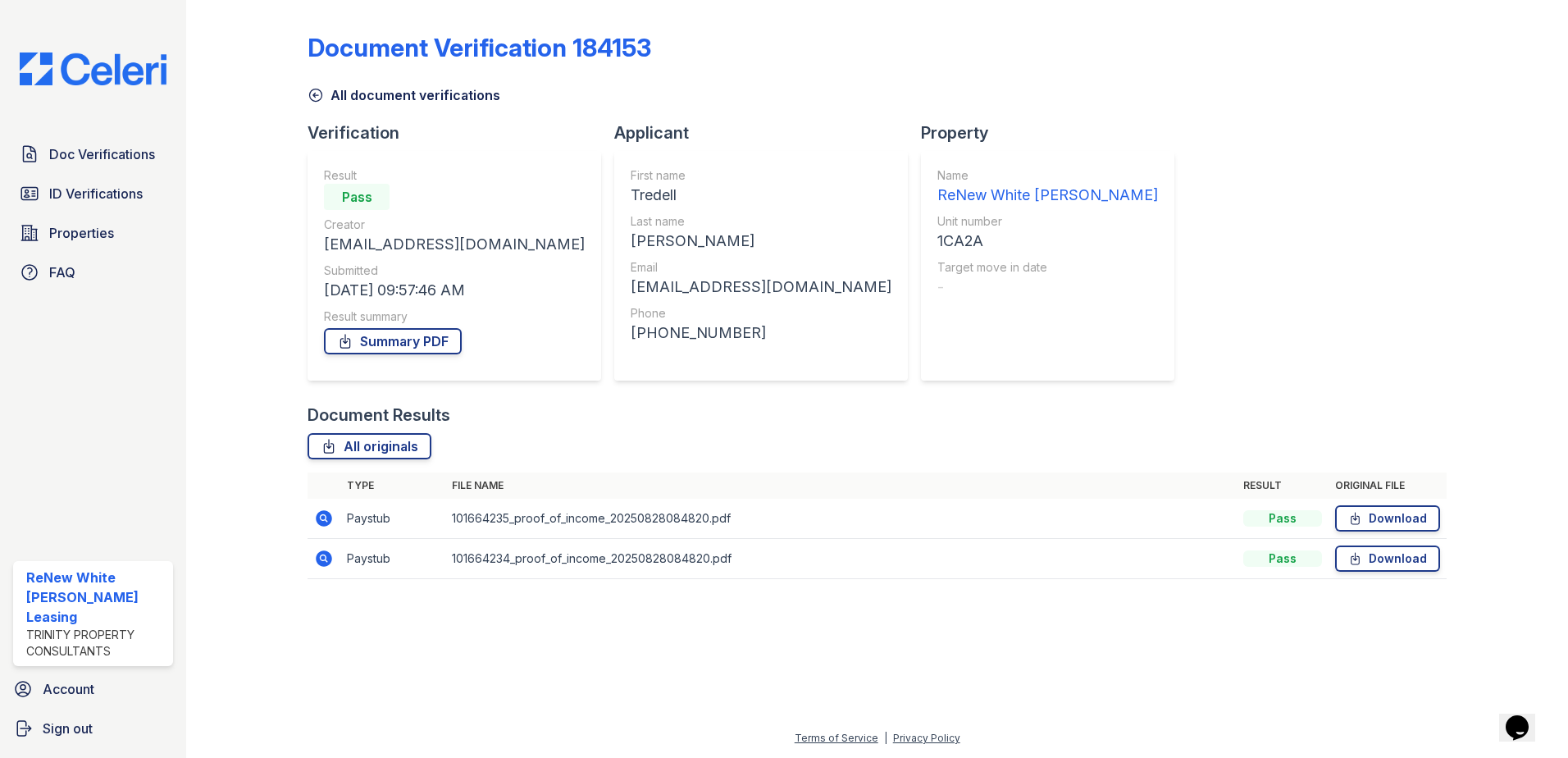
click at [320, 559] on icon at bounding box center [323, 558] width 16 height 16
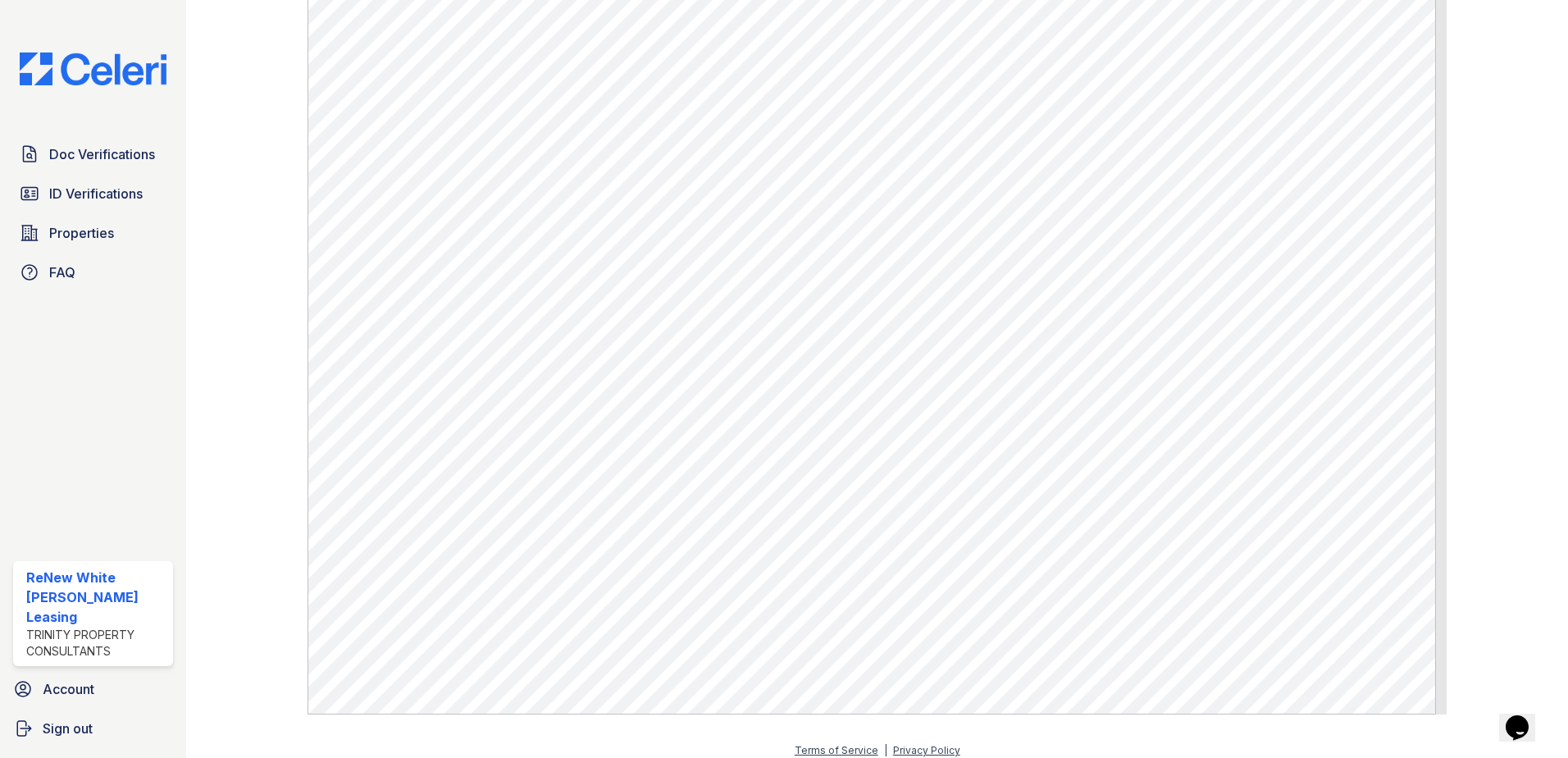
scroll to position [930, 0]
click at [34, 196] on icon at bounding box center [29, 194] width 20 height 20
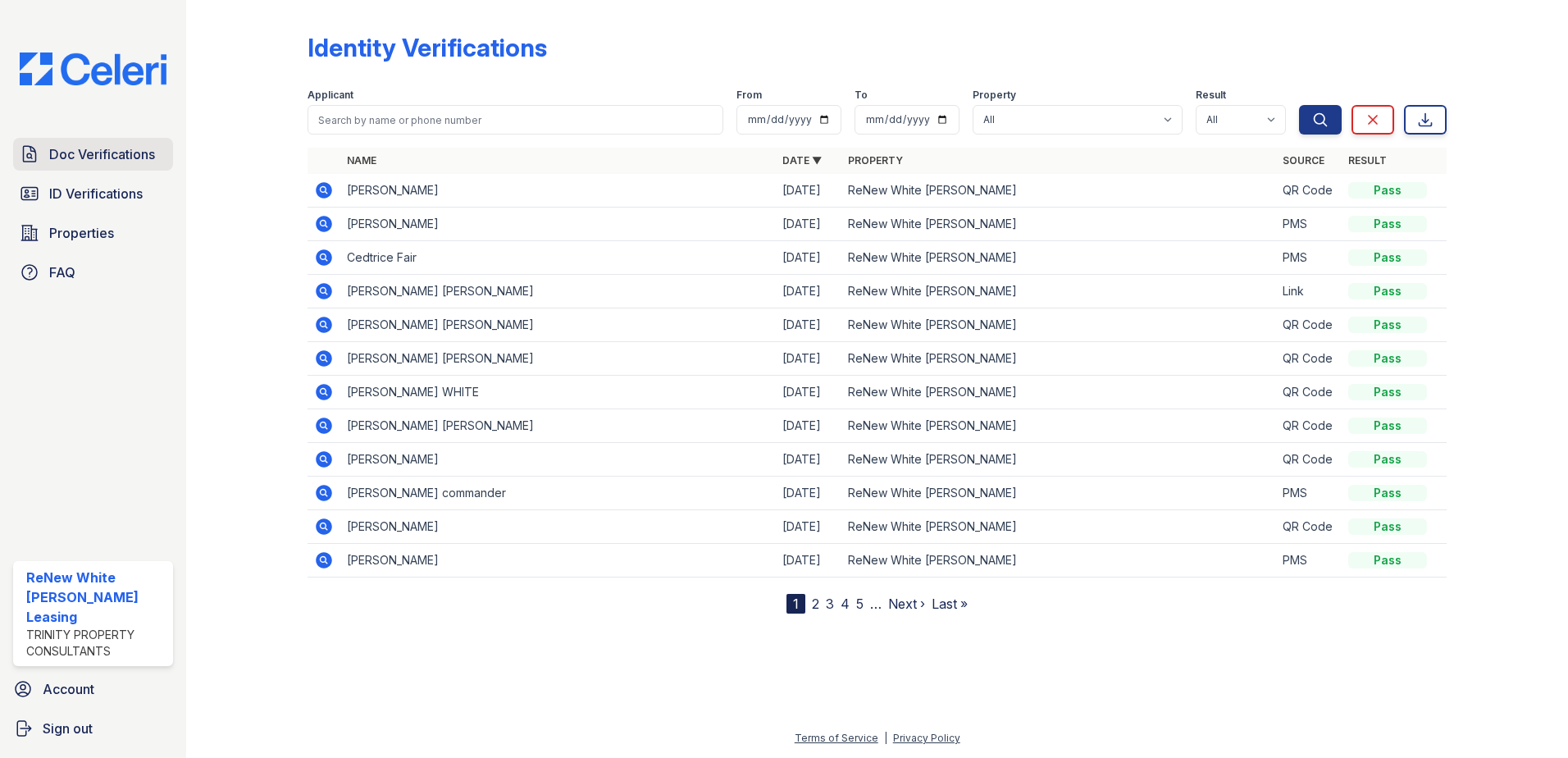
click at [129, 159] on span "Doc Verifications" at bounding box center [102, 154] width 105 height 20
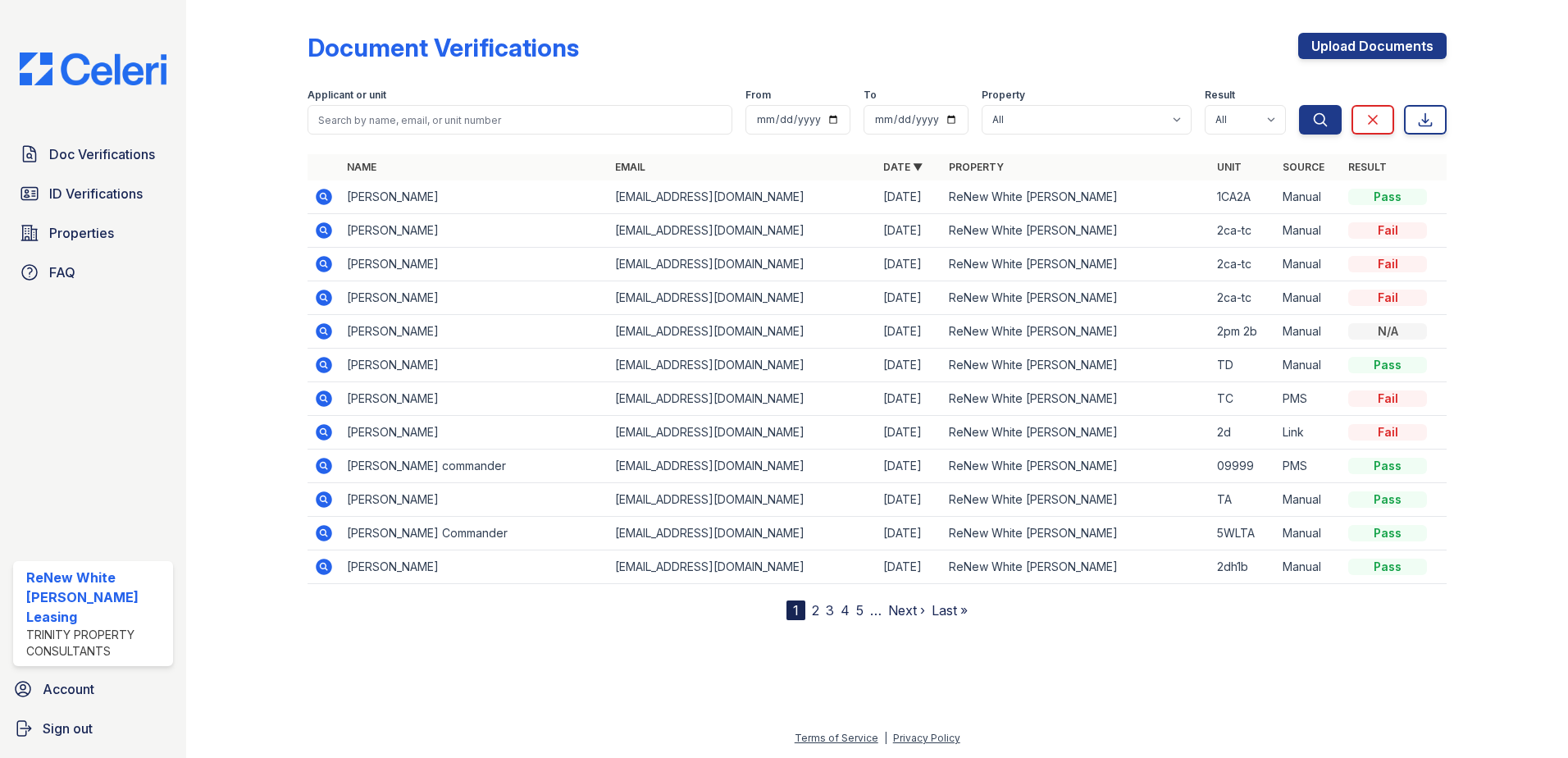
click at [324, 193] on icon at bounding box center [324, 196] width 20 height 20
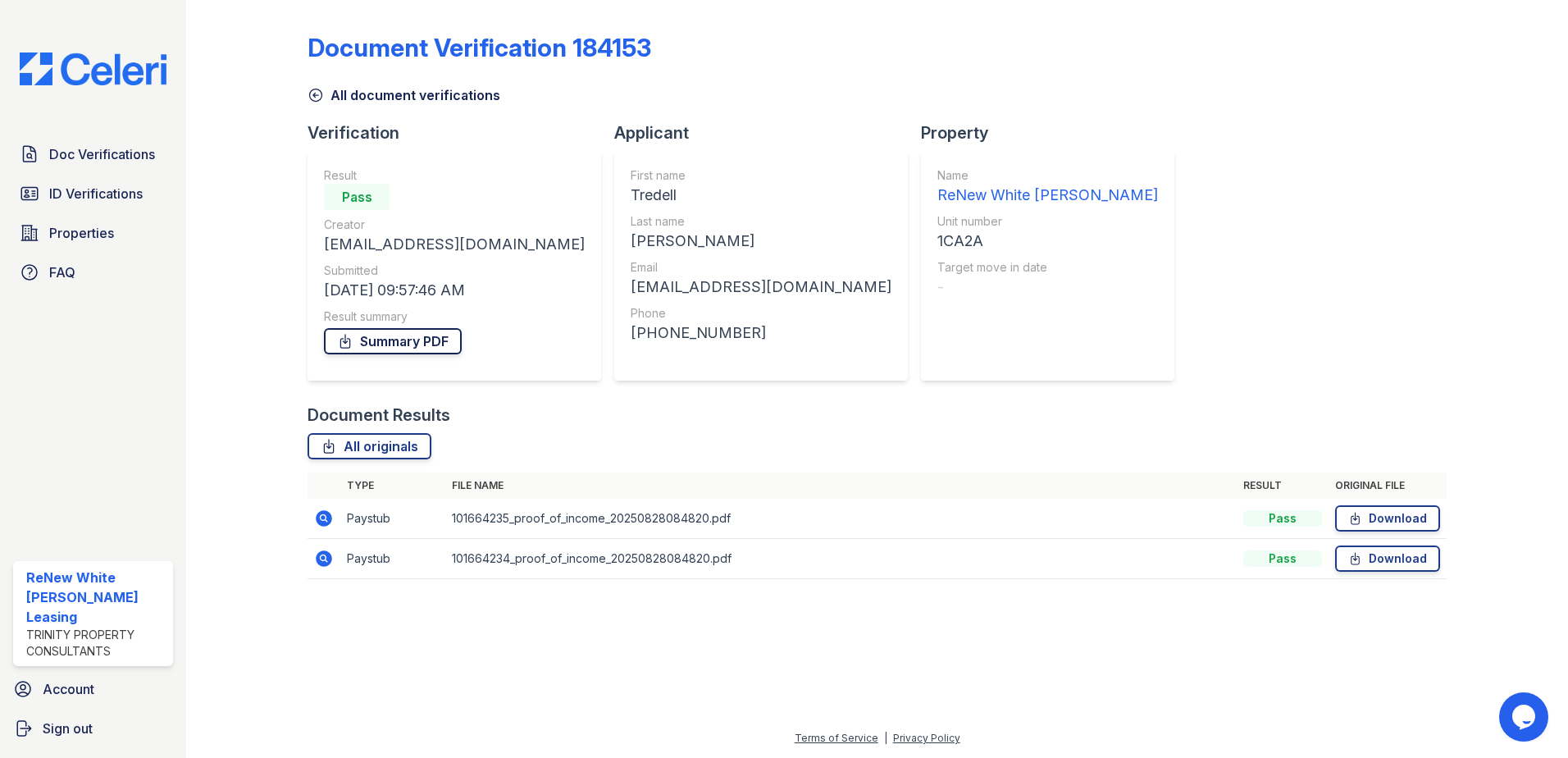
click at [382, 334] on link "Summary PDF" at bounding box center [392, 341] width 137 height 26
click at [94, 216] on div "Doc Verifications ID Verifications Properties FAQ" at bounding box center [93, 213] width 173 height 151
click at [97, 204] on link "ID Verifications" at bounding box center [92, 194] width 160 height 33
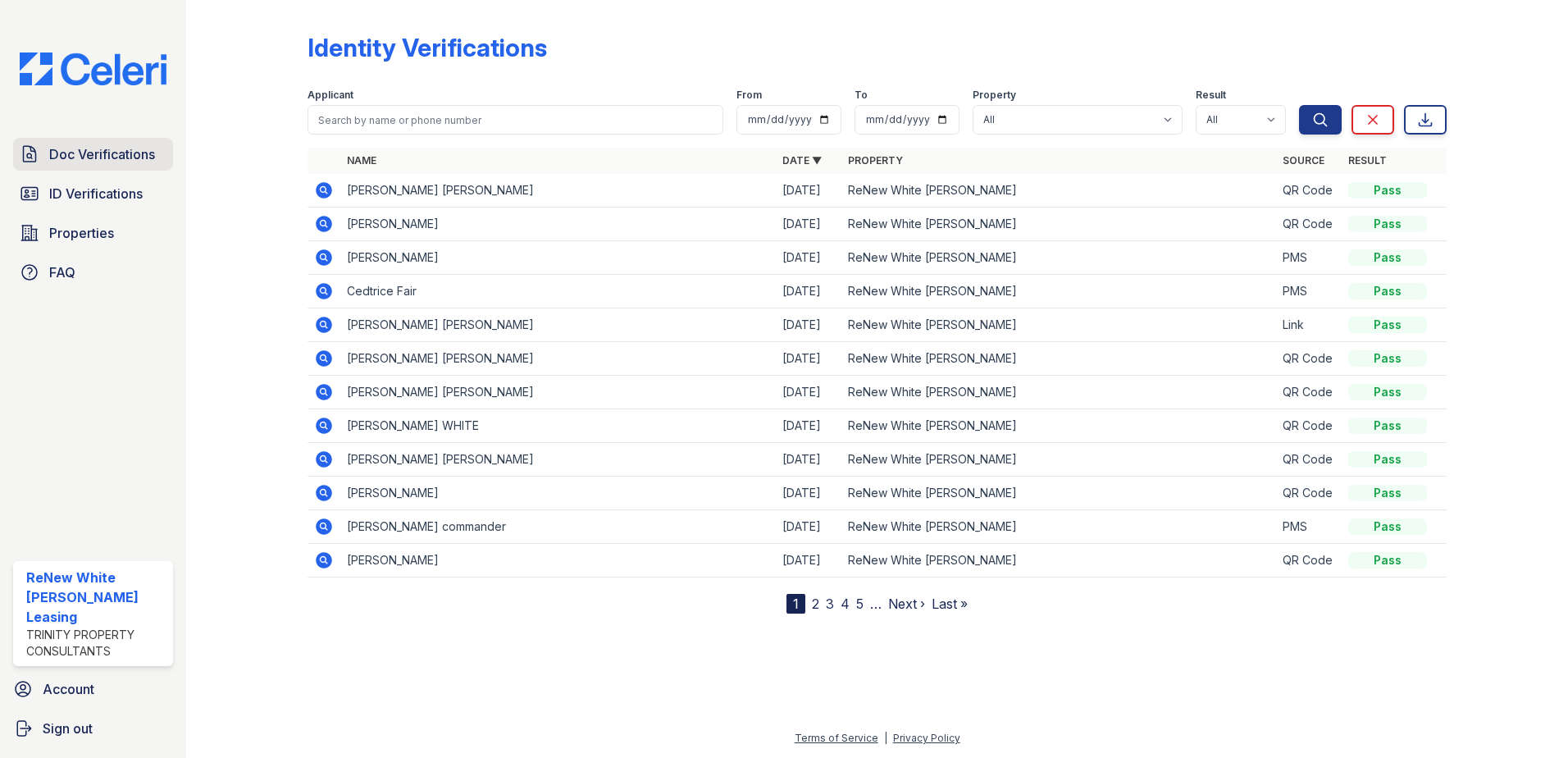
click at [137, 162] on span "Doc Verifications" at bounding box center [102, 154] width 105 height 20
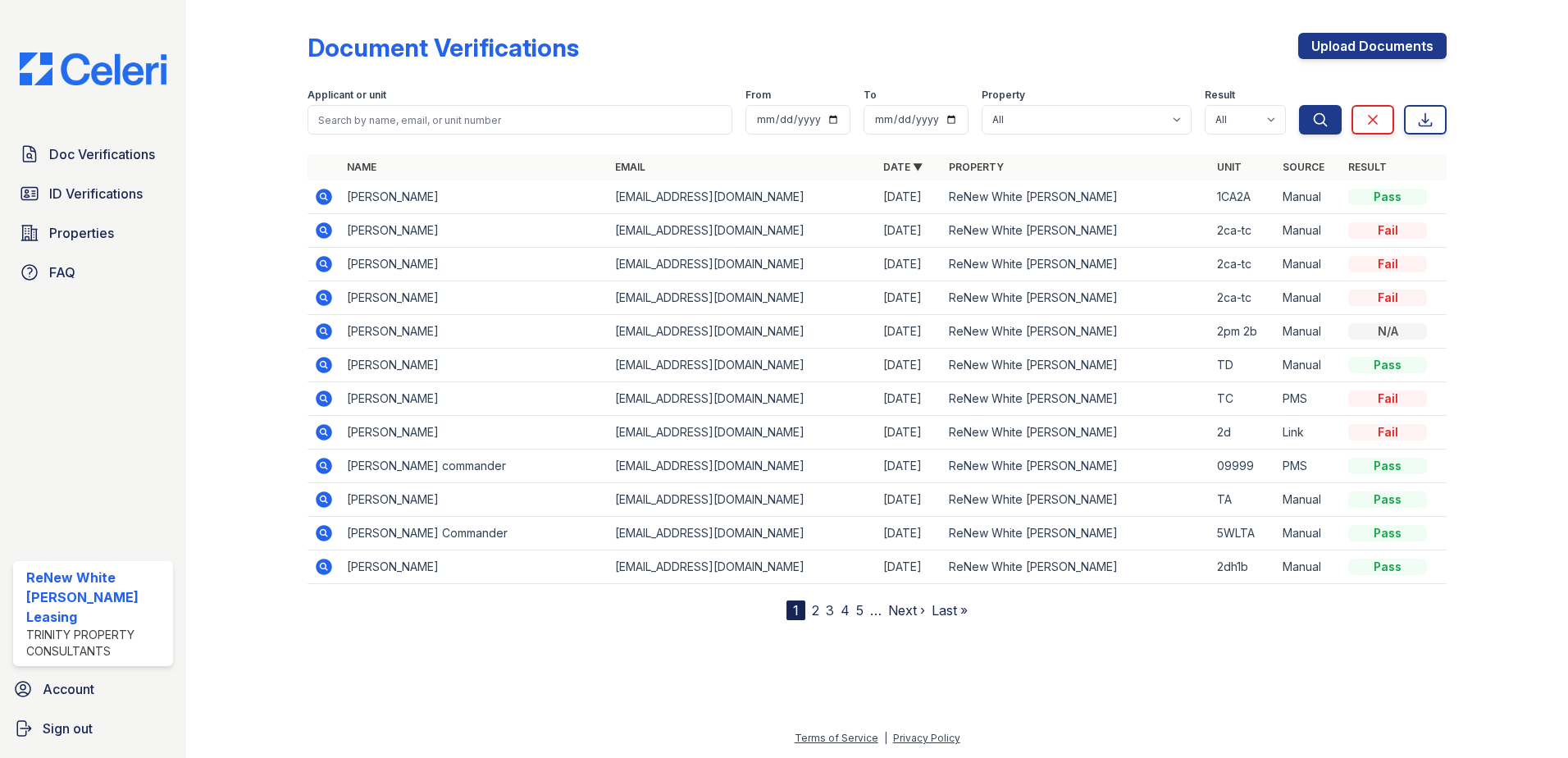
click at [327, 194] on icon at bounding box center [323, 196] width 16 height 16
